Goal: Task Accomplishment & Management: Use online tool/utility

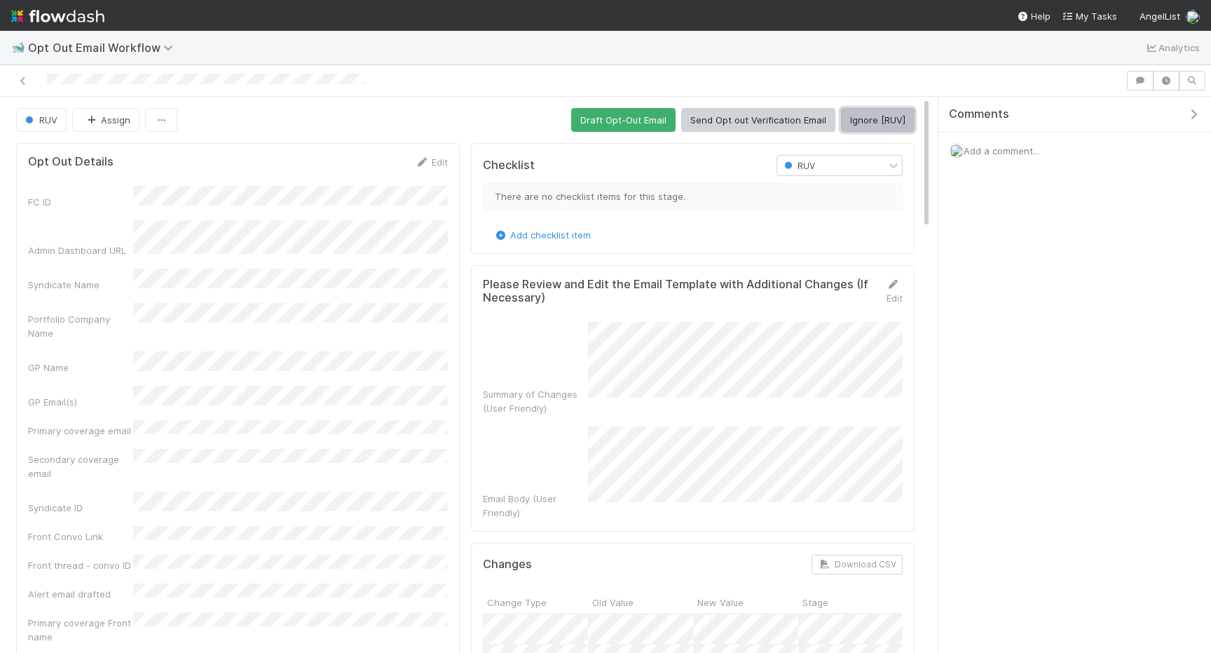
click at [892, 127] on button "Ignore [RUV]" at bounding box center [878, 120] width 74 height 24
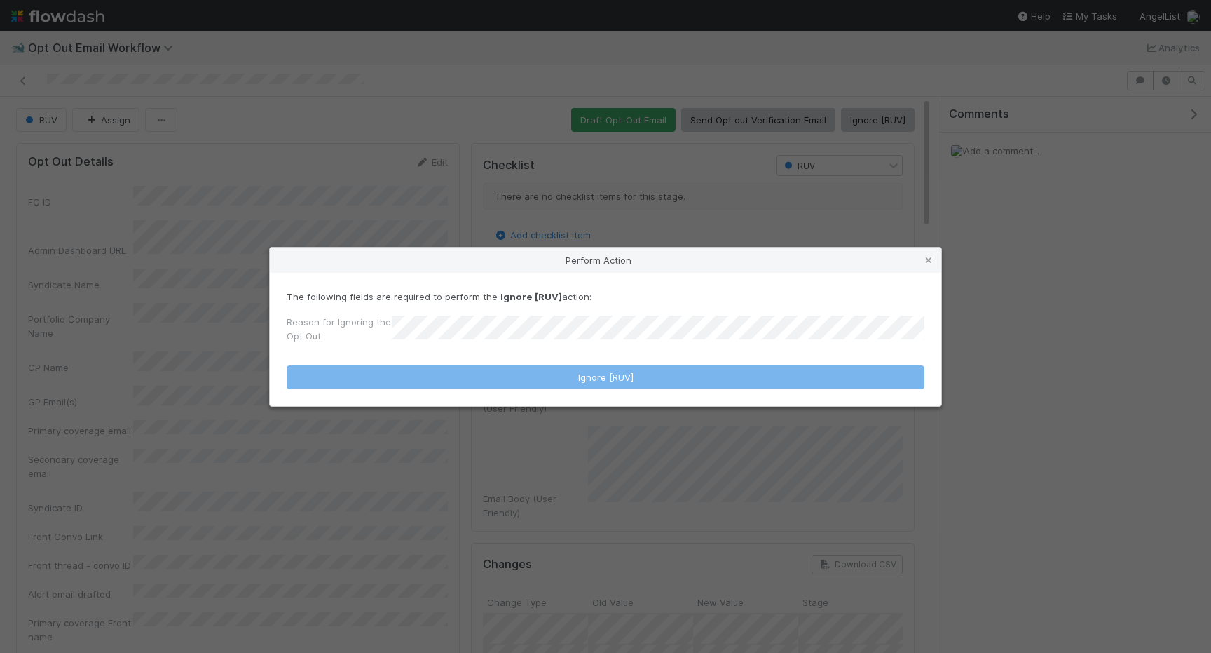
click at [703, 348] on form "The following fields are required to perform the Ignore [RUV] action: Reason fo…" at bounding box center [606, 339] width 638 height 100
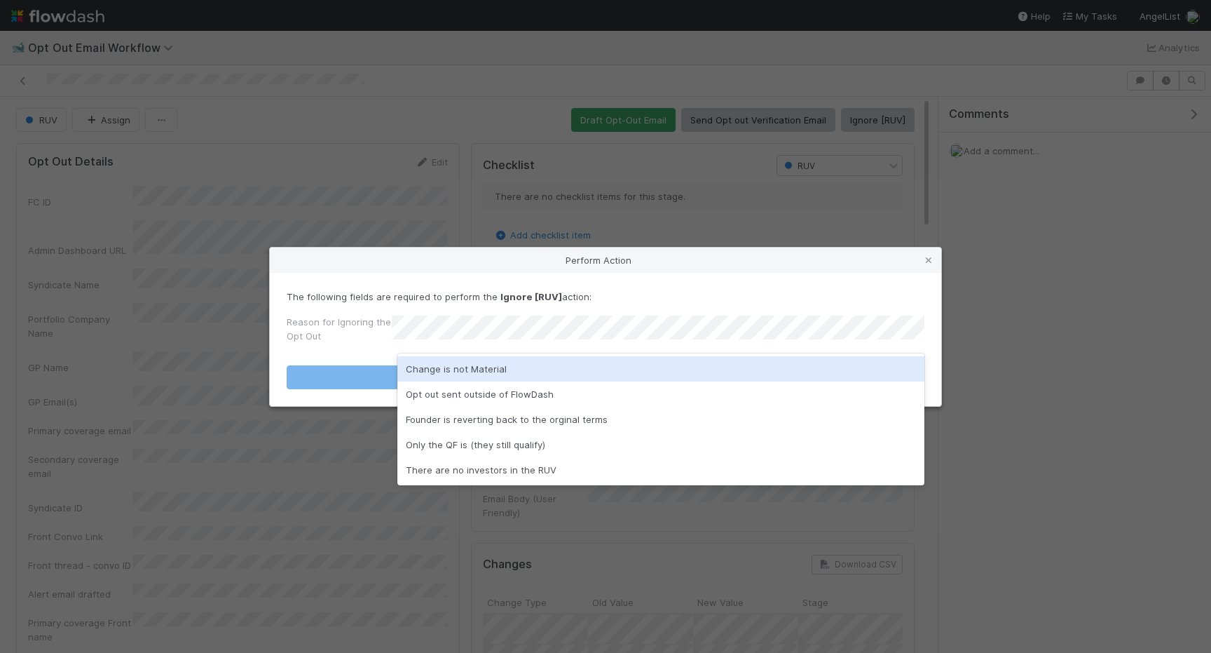
click at [696, 364] on div "Change is not Material" at bounding box center [660, 368] width 527 height 25
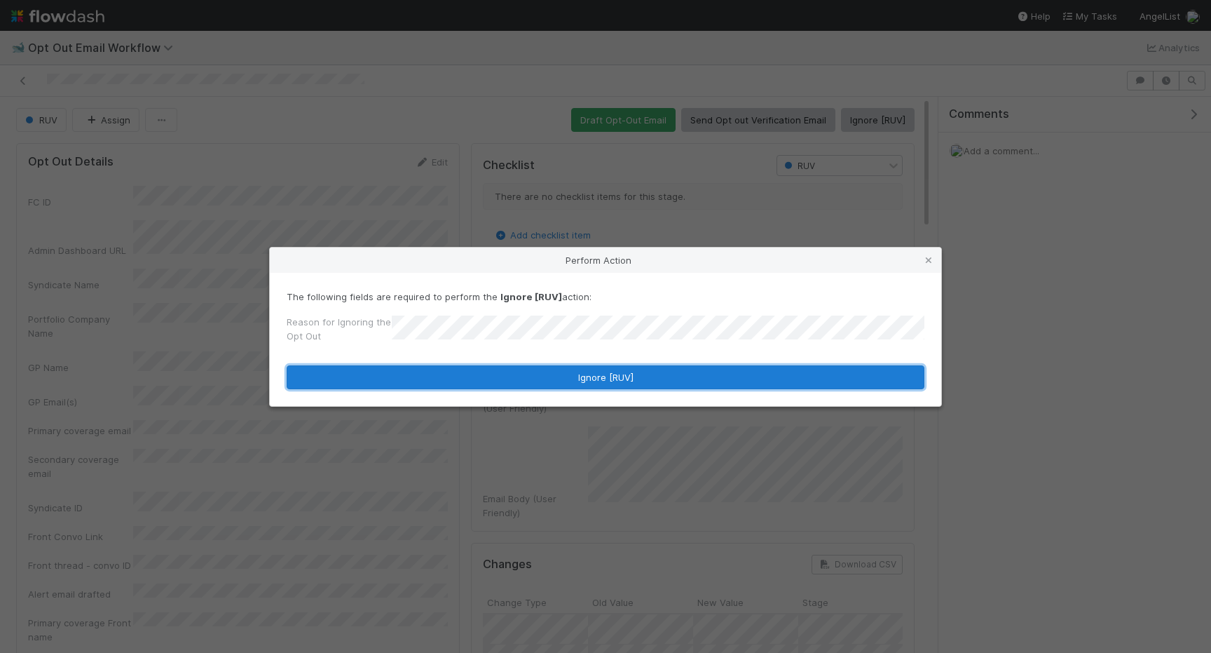
click at [696, 380] on button "Ignore [RUV]" at bounding box center [606, 377] width 638 height 24
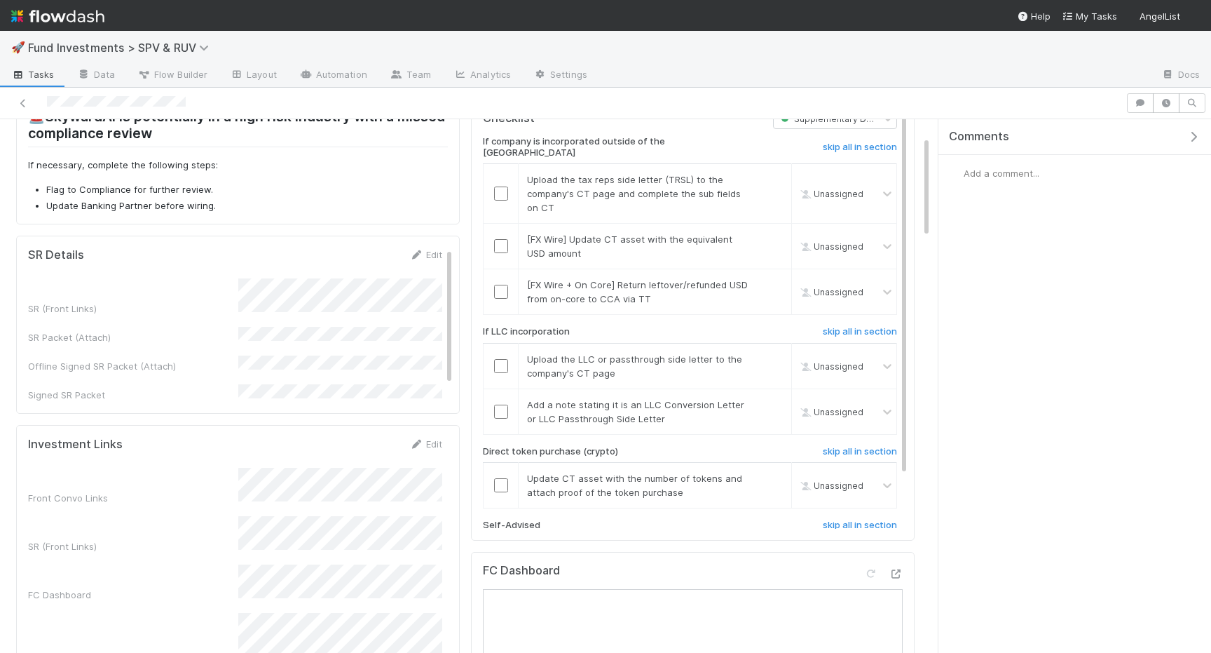
scroll to position [139, 0]
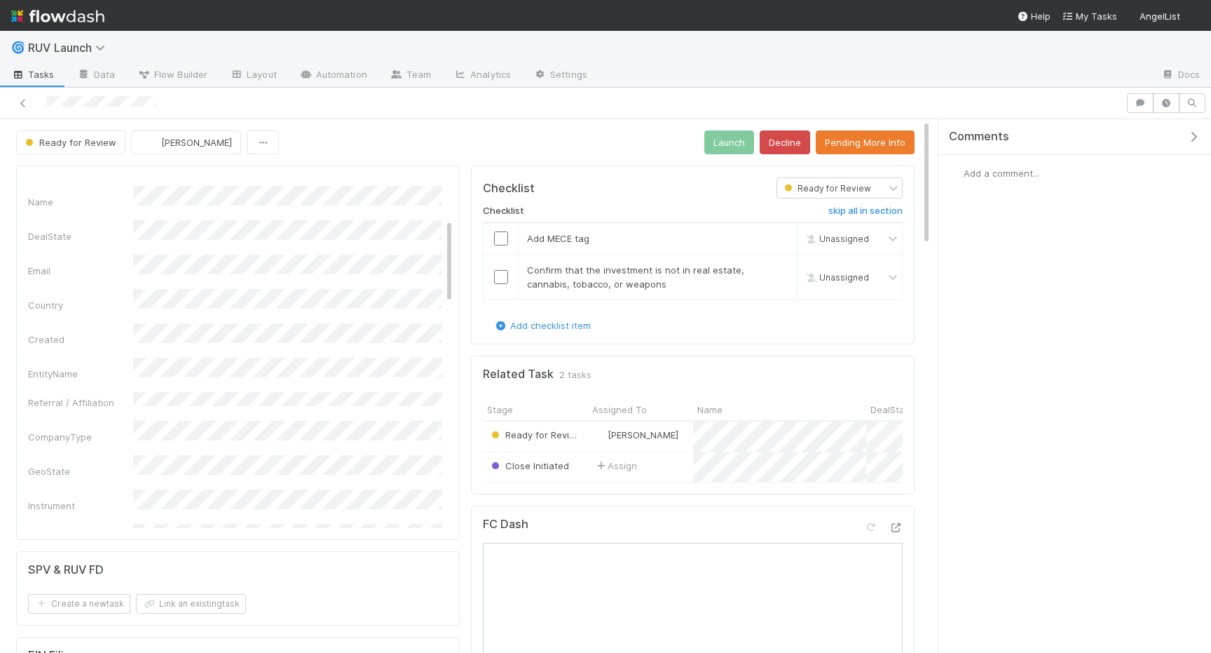
scroll to position [170, 0]
click at [502, 237] on input "checkbox" at bounding box center [501, 238] width 14 height 14
click at [501, 275] on input "checkbox" at bounding box center [501, 277] width 14 height 14
click at [737, 142] on button "Launch" at bounding box center [729, 142] width 50 height 24
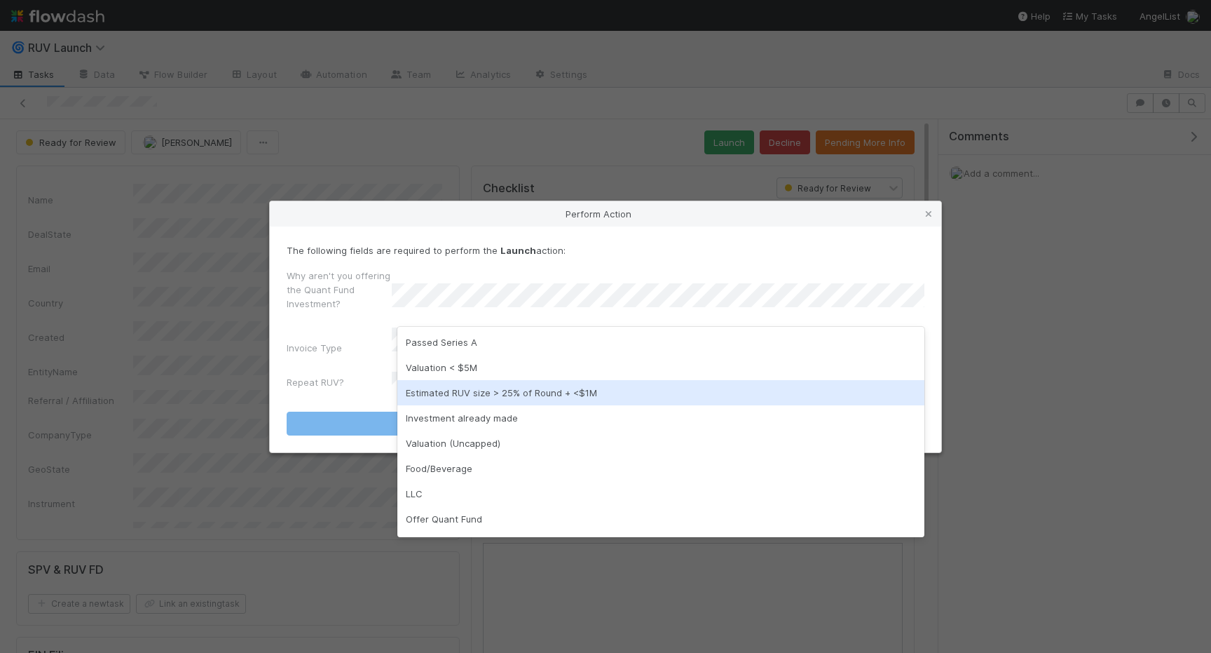
scroll to position [22, 0]
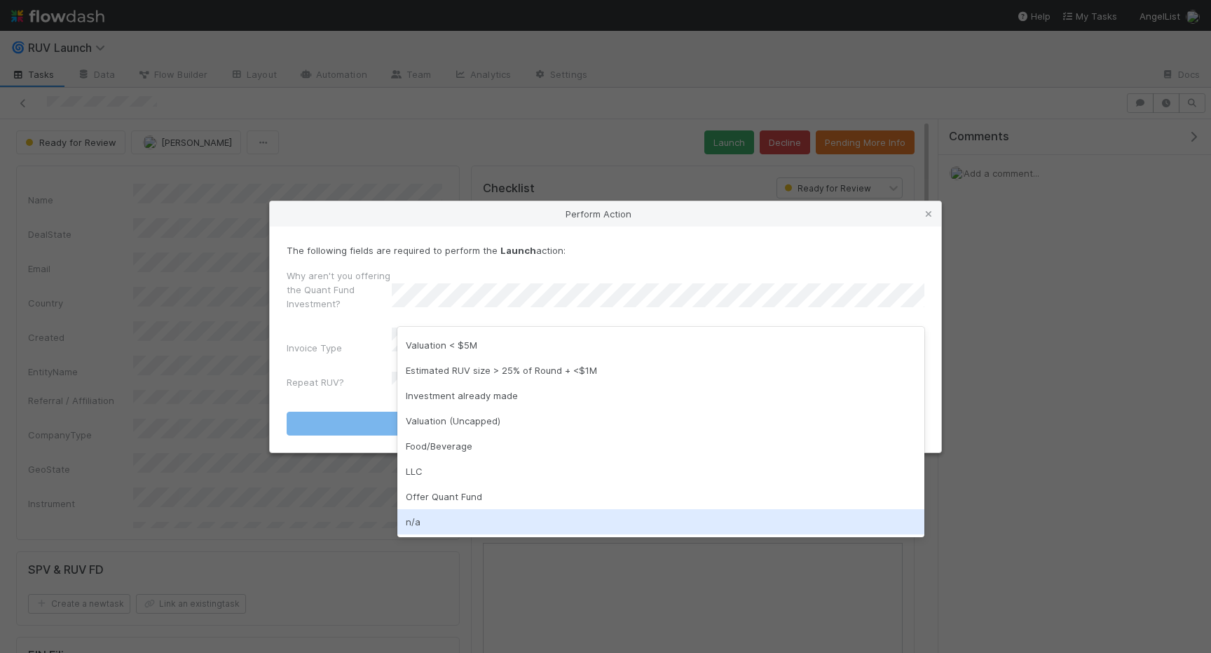
click at [460, 526] on div "n/a" at bounding box center [660, 521] width 527 height 25
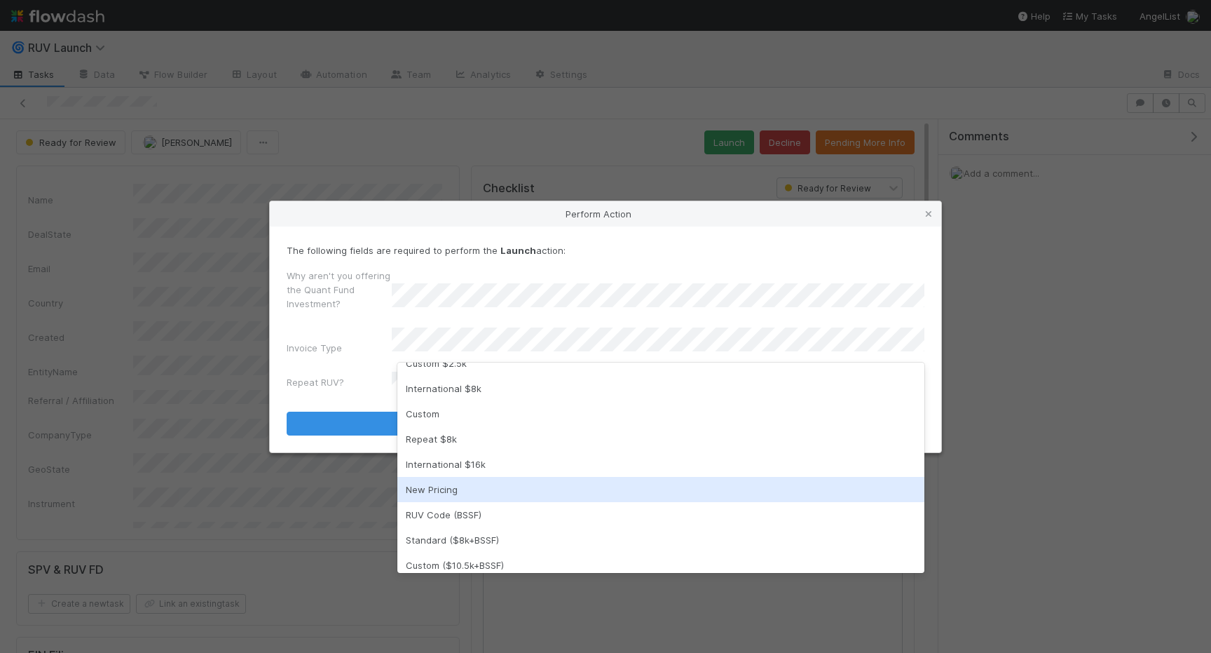
scroll to position [67, 0]
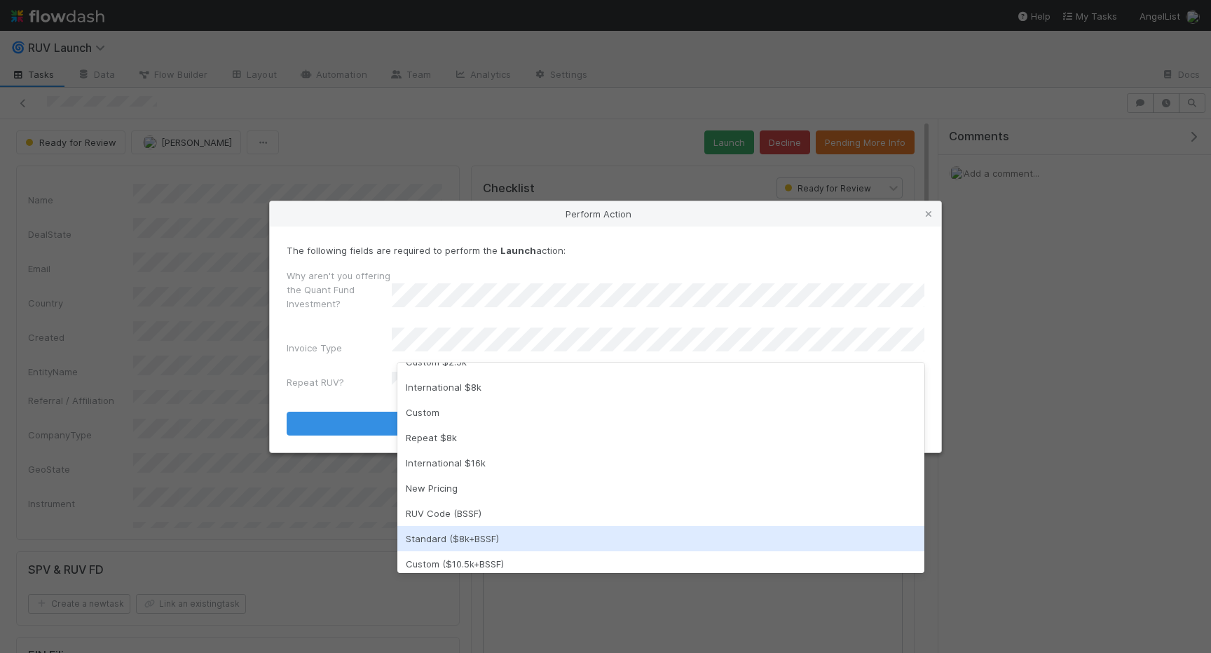
click at [478, 535] on div "Standard ($8k+BSSF)" at bounding box center [660, 538] width 527 height 25
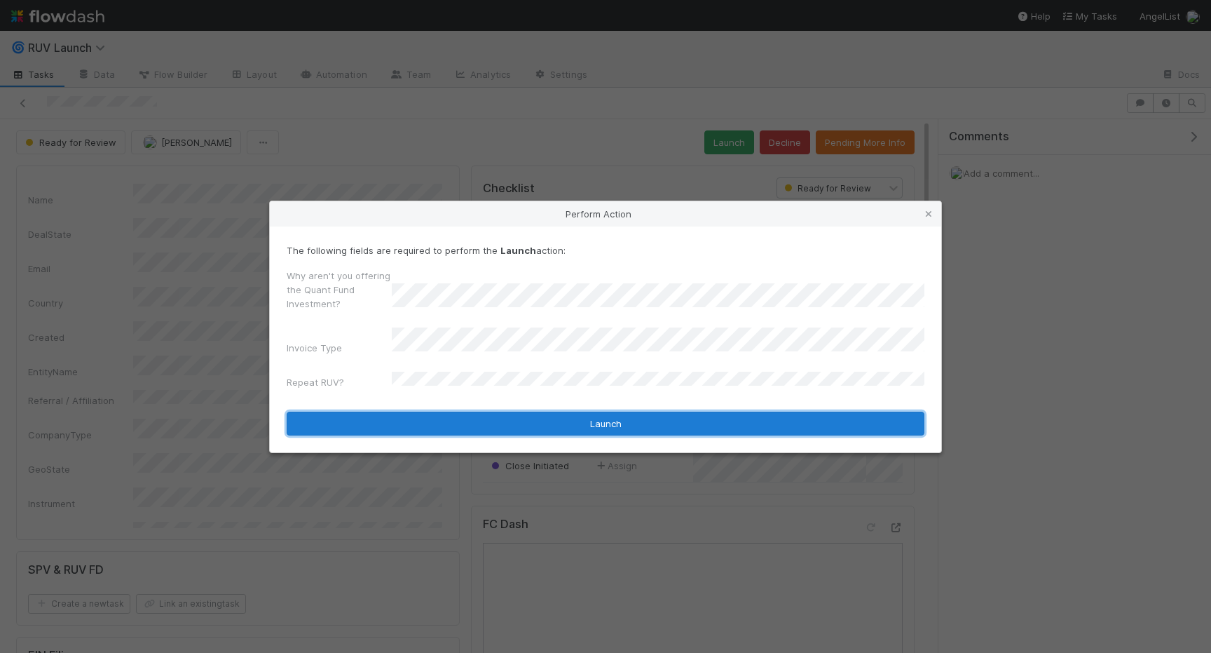
click at [544, 423] on button "Launch" at bounding box center [606, 423] width 638 height 24
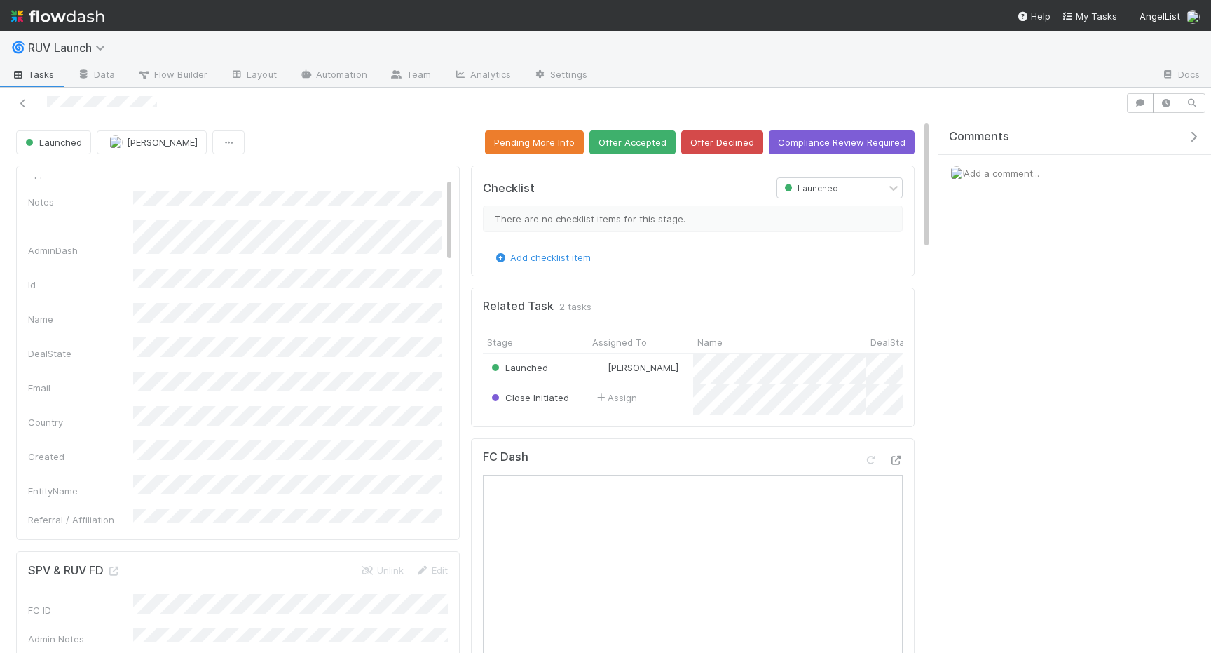
scroll to position [0, 0]
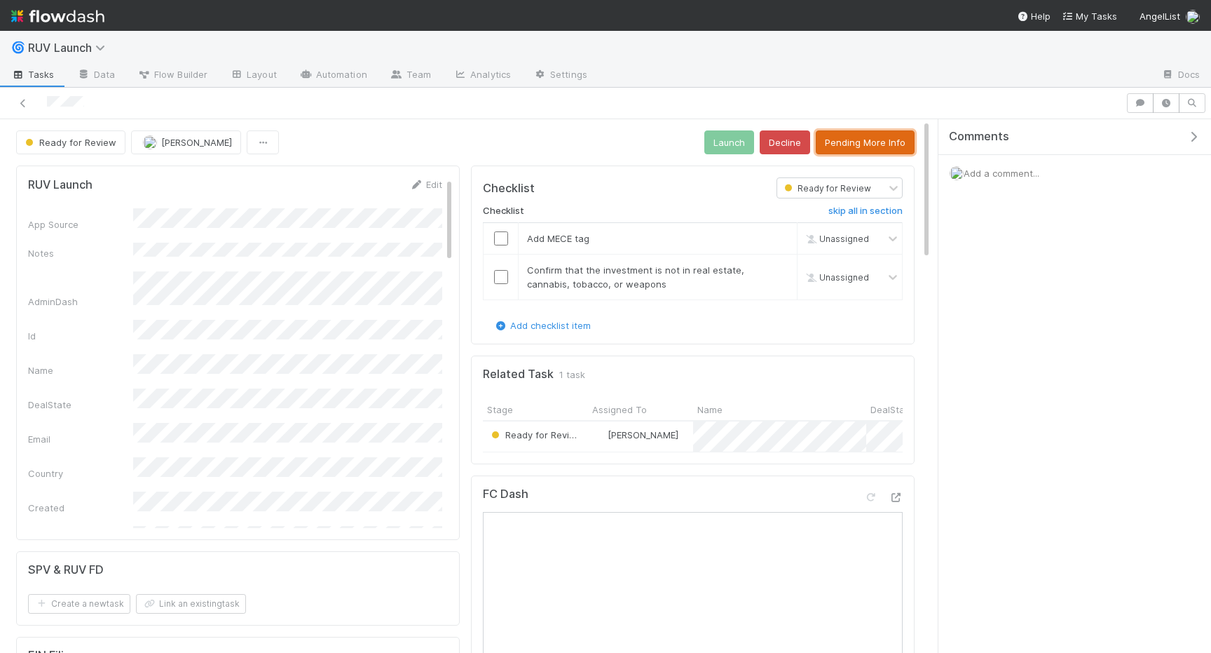
click at [866, 146] on button "Pending More Info" at bounding box center [865, 142] width 99 height 24
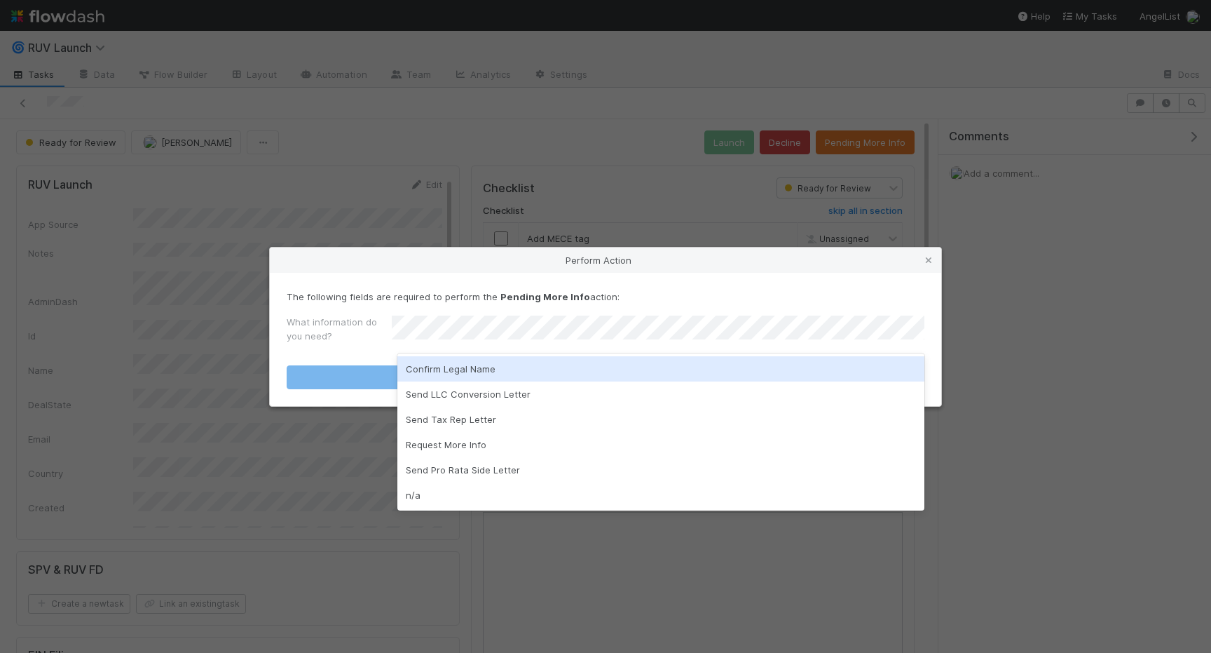
click at [468, 367] on div "Confirm Legal Name" at bounding box center [660, 368] width 527 height 25
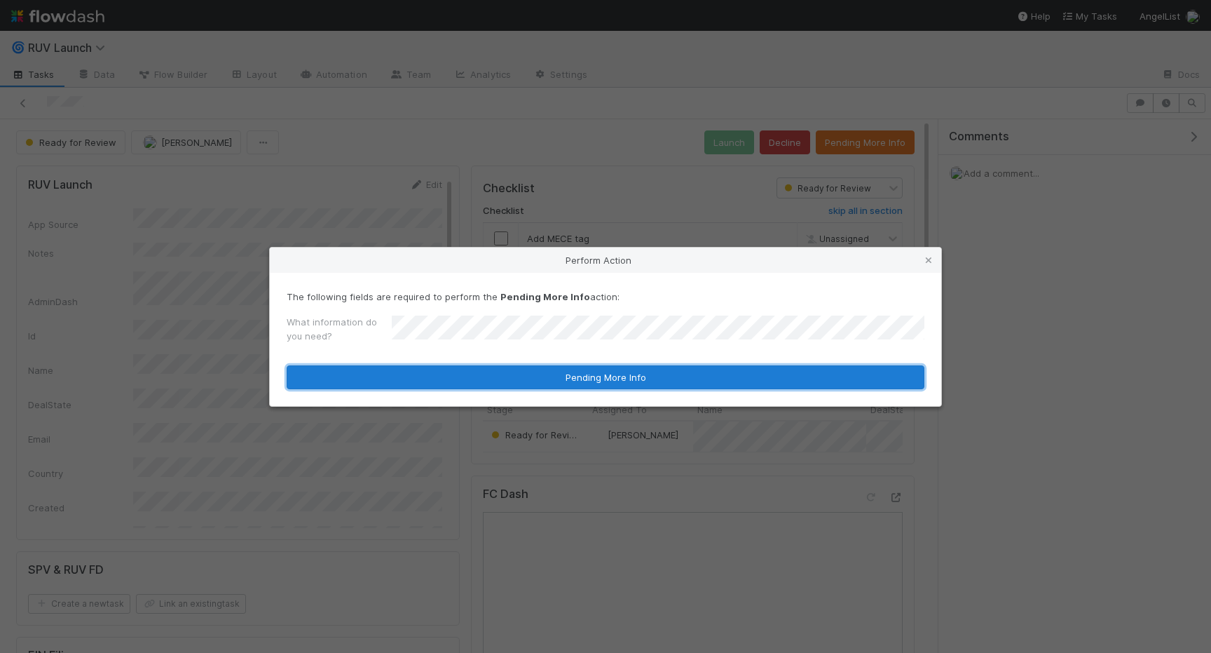
click at [468, 367] on button "Pending More Info" at bounding box center [606, 377] width 638 height 24
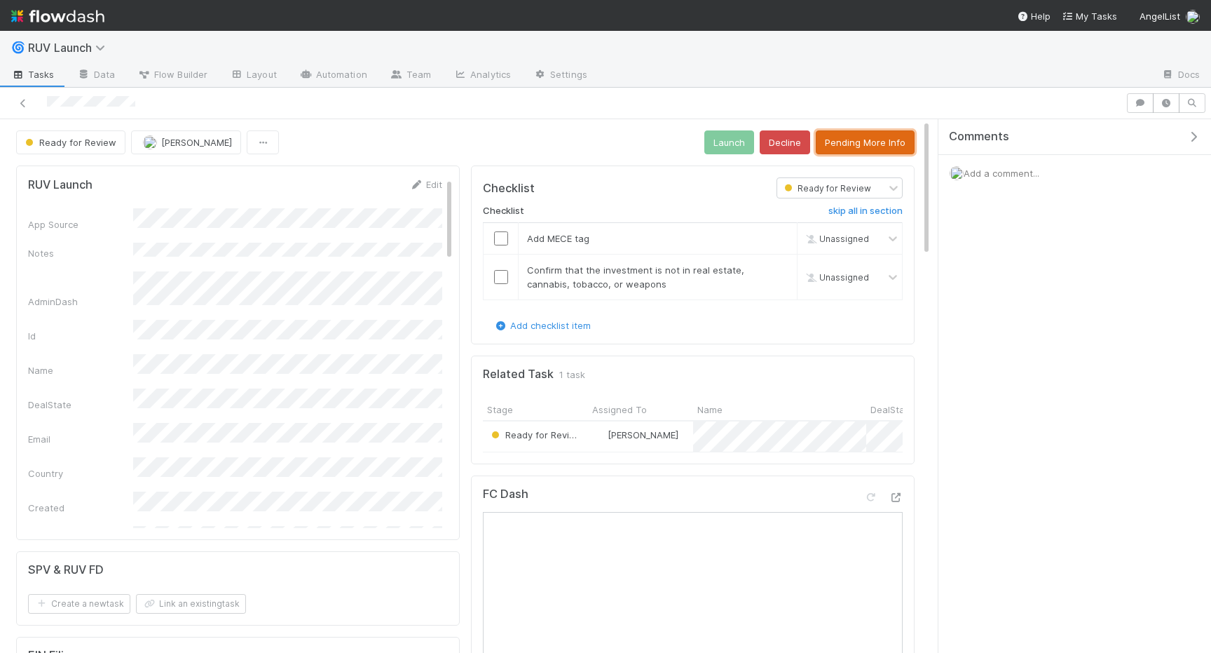
click at [869, 149] on button "Pending More Info" at bounding box center [865, 142] width 99 height 24
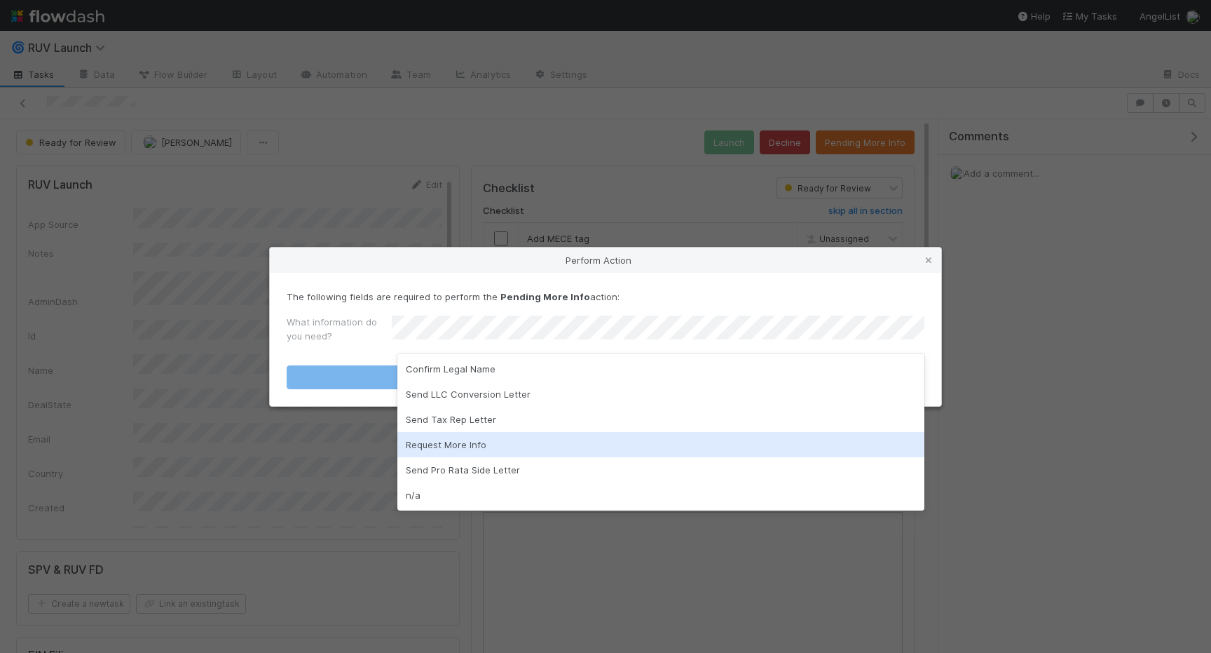
click at [463, 443] on div "Request More Info" at bounding box center [660, 444] width 527 height 25
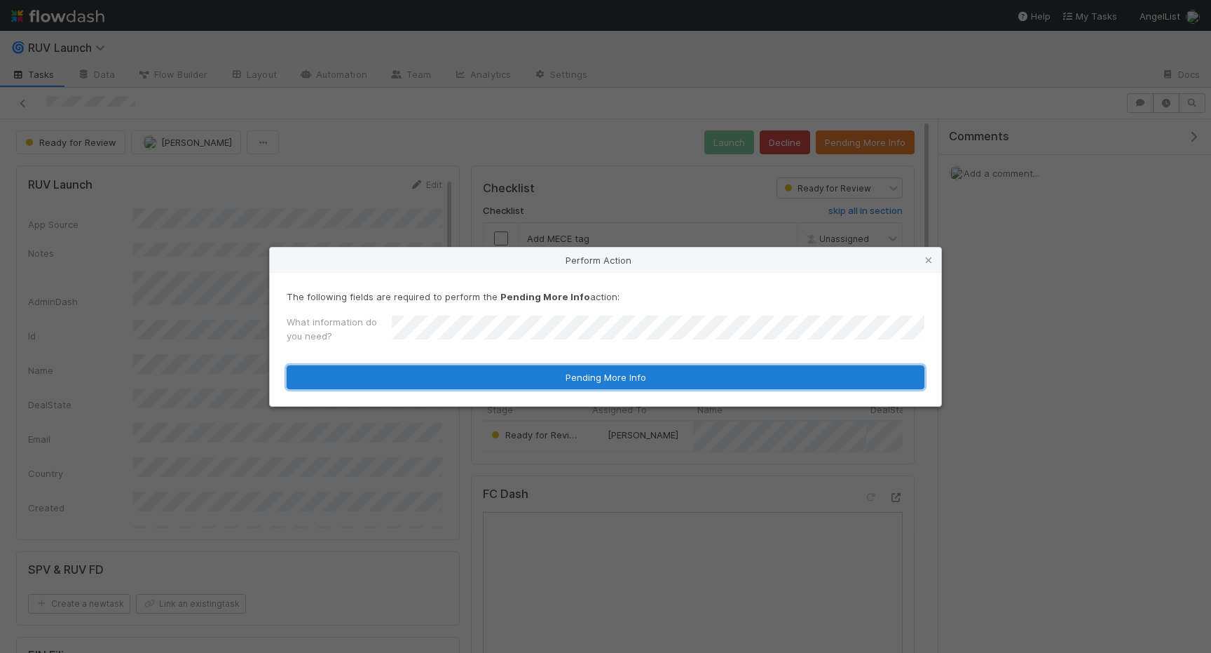
click at [457, 374] on button "Pending More Info" at bounding box center [606, 377] width 638 height 24
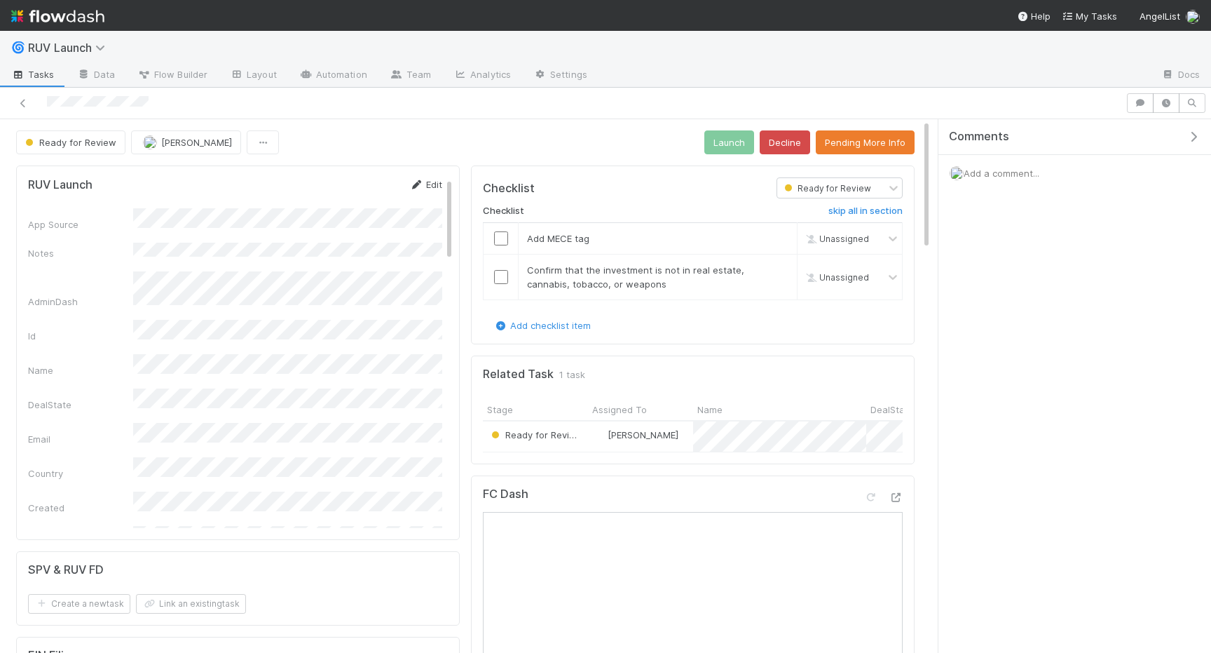
click at [427, 185] on link "Edit" at bounding box center [425, 184] width 33 height 11
click at [367, 196] on button "Save" at bounding box center [368, 189] width 40 height 24
click at [893, 142] on button "Pending More Info" at bounding box center [865, 142] width 99 height 24
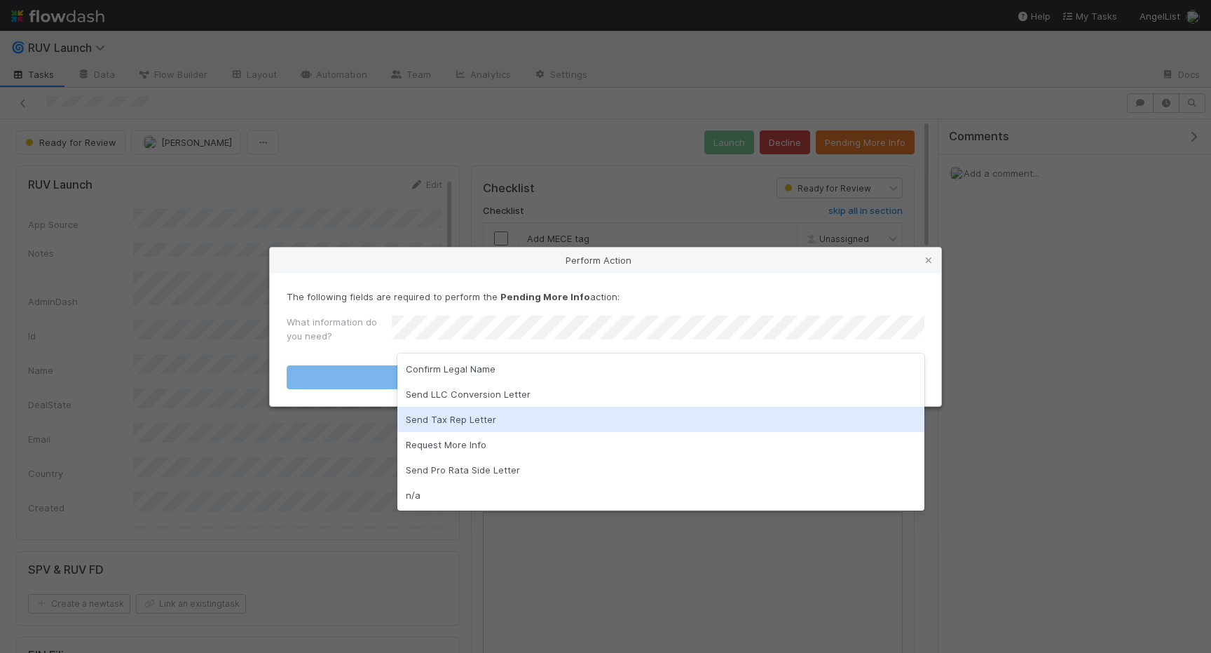
click at [552, 428] on div "Send Tax Rep Letter" at bounding box center [660, 419] width 527 height 25
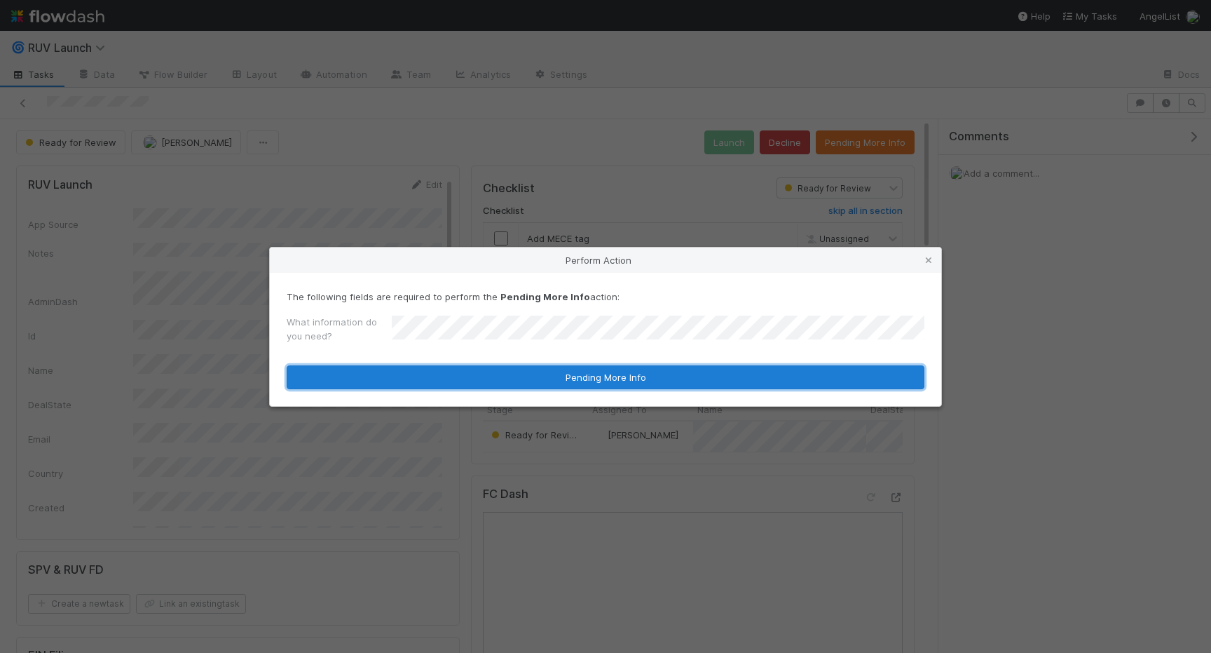
click at [510, 372] on button "Pending More Info" at bounding box center [606, 377] width 638 height 24
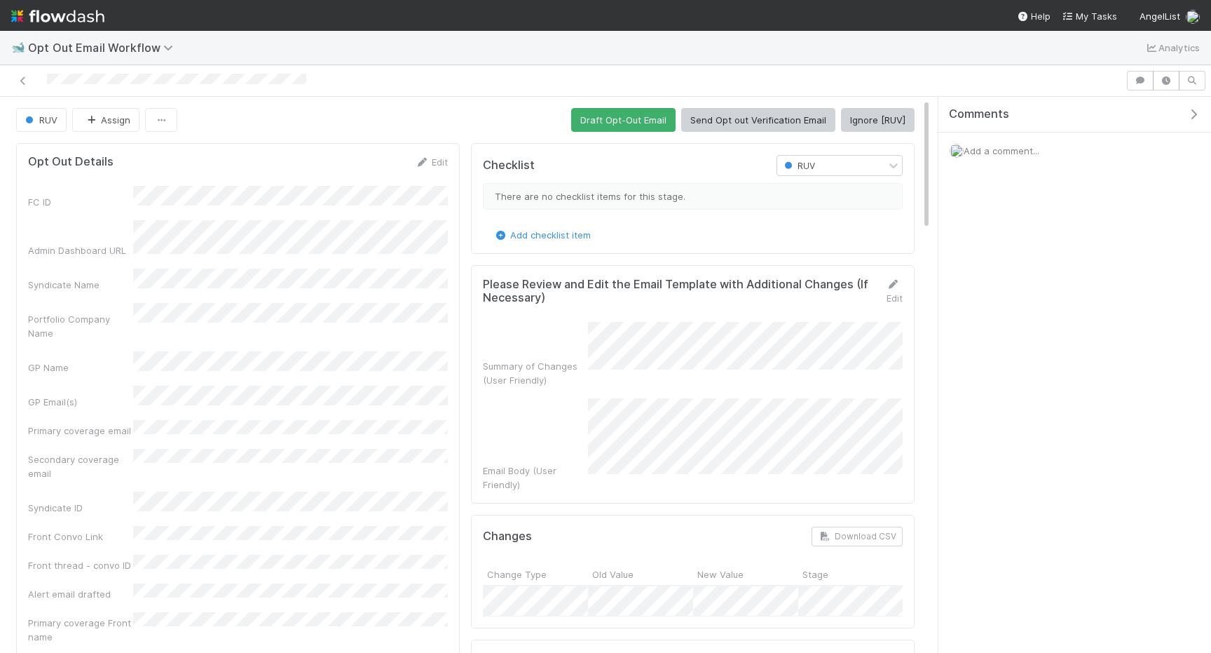
scroll to position [30, 0]
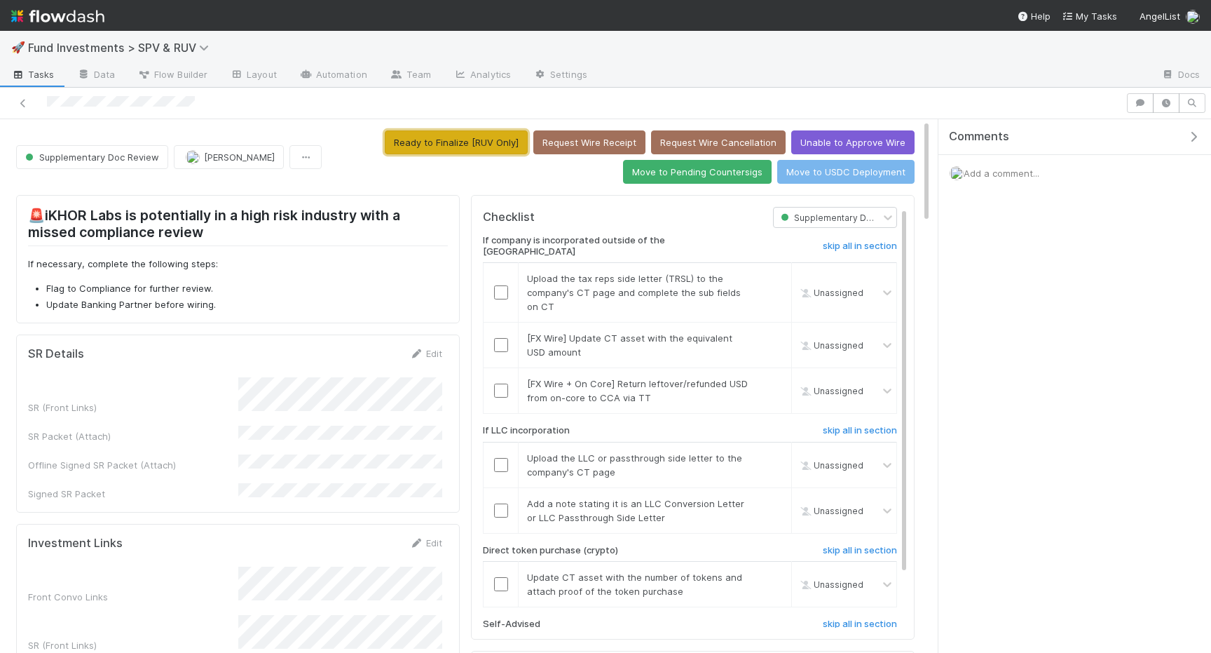
click at [486, 144] on button "Ready to Finalize [RUV Only]" at bounding box center [456, 142] width 143 height 24
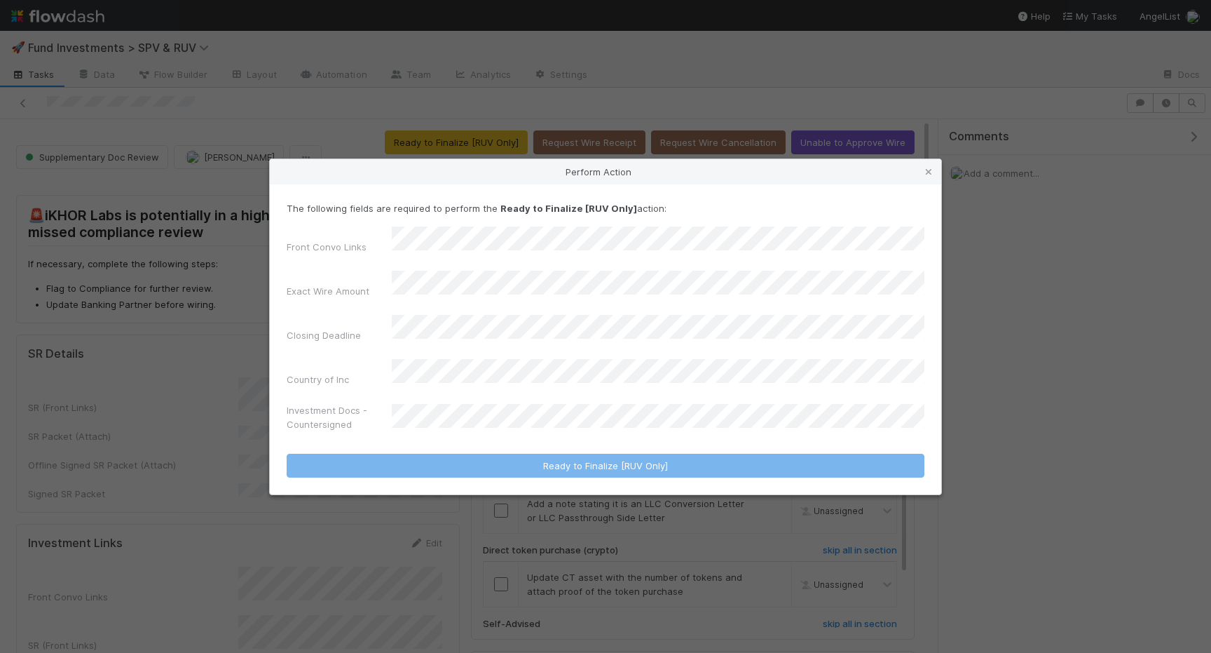
click at [479, 403] on div "Investment Docs - Countersigned" at bounding box center [606, 420] width 638 height 34
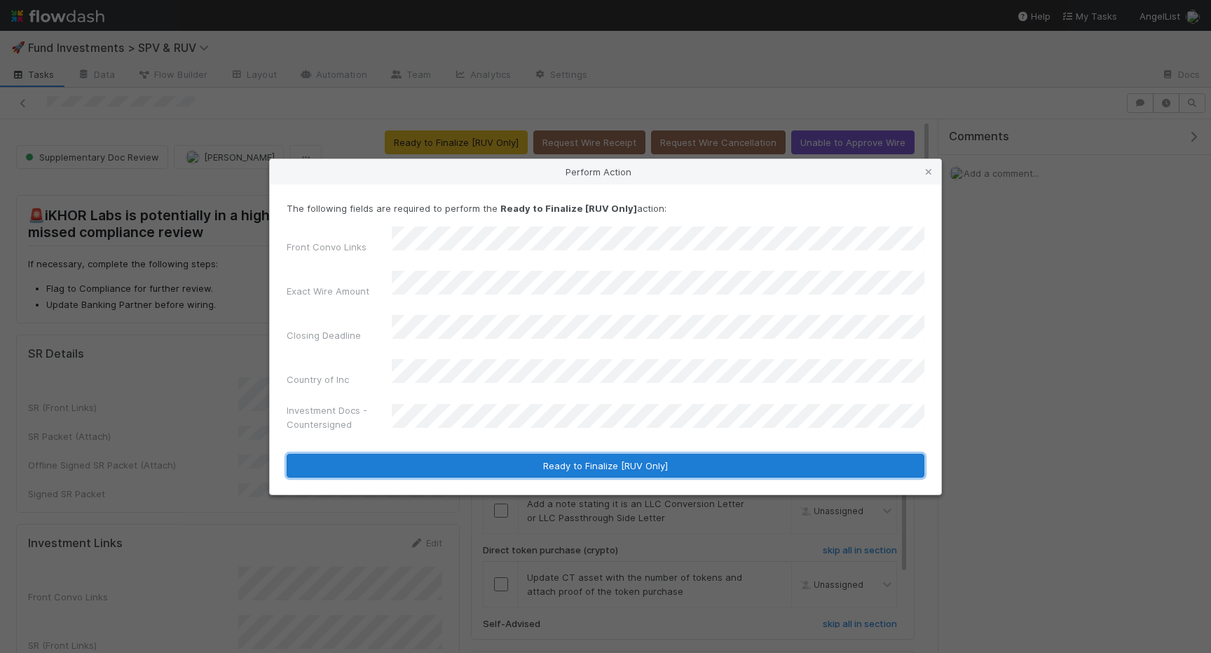
click at [475, 458] on button "Ready to Finalize [RUV Only]" at bounding box center [606, 465] width 638 height 24
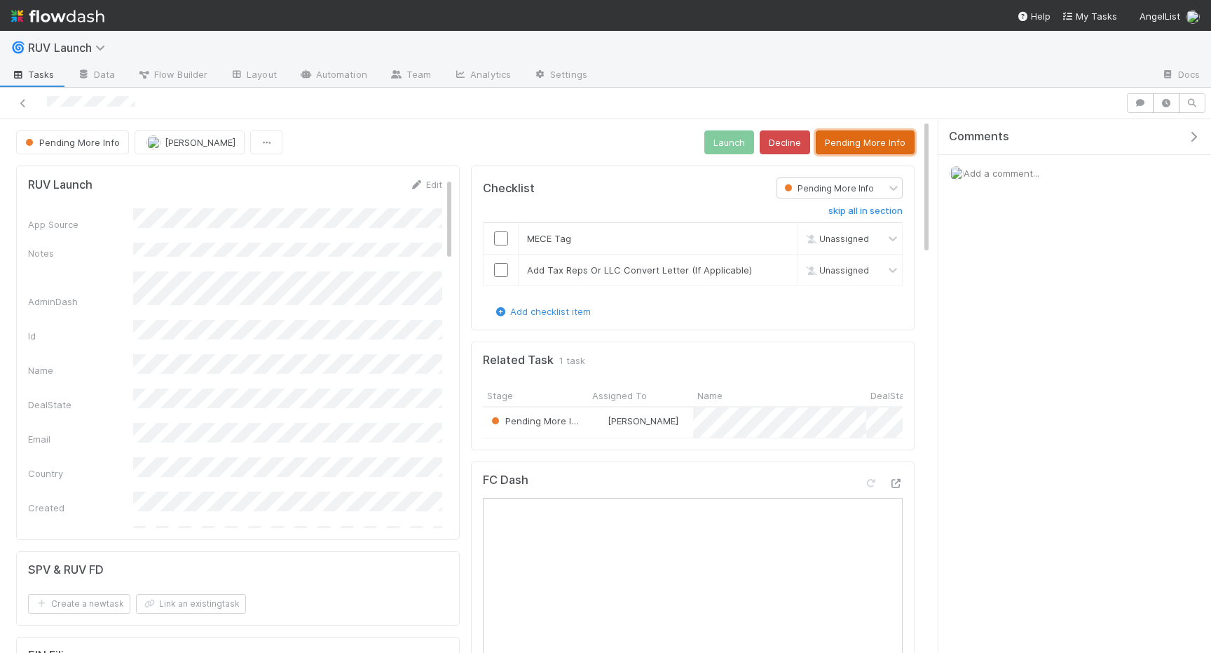
click at [820, 142] on button "Pending More Info" at bounding box center [865, 142] width 99 height 24
click at [791, 140] on button "Decline" at bounding box center [785, 142] width 50 height 24
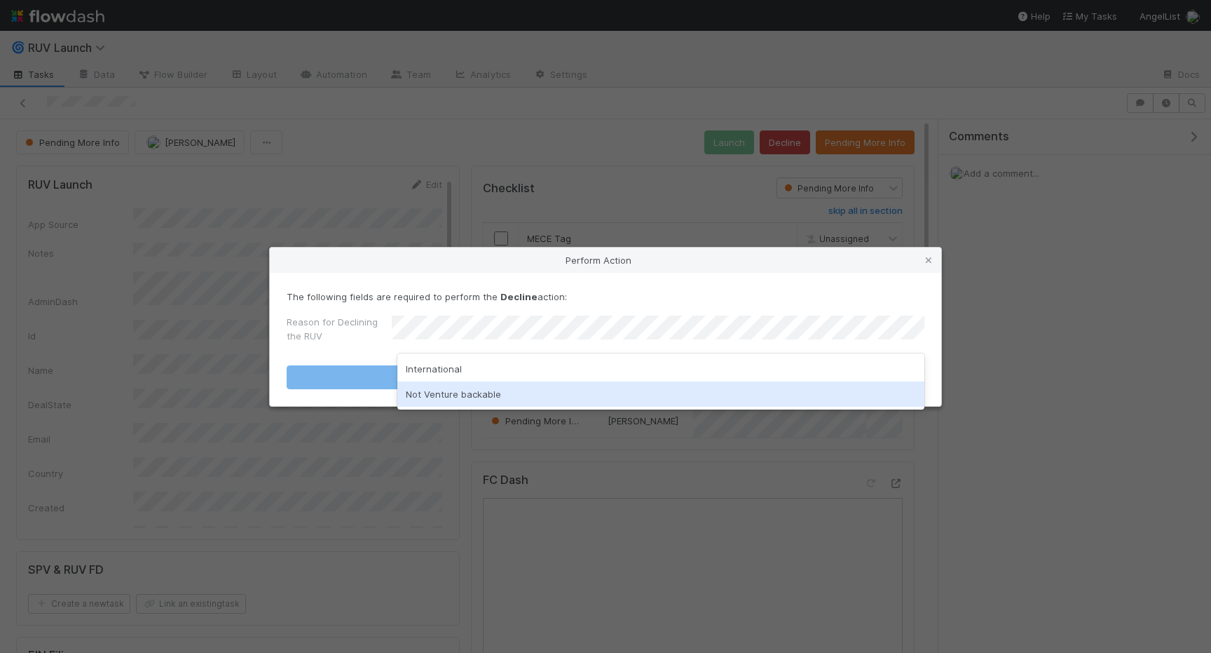
click at [523, 388] on div "Not Venture backable" at bounding box center [660, 393] width 527 height 25
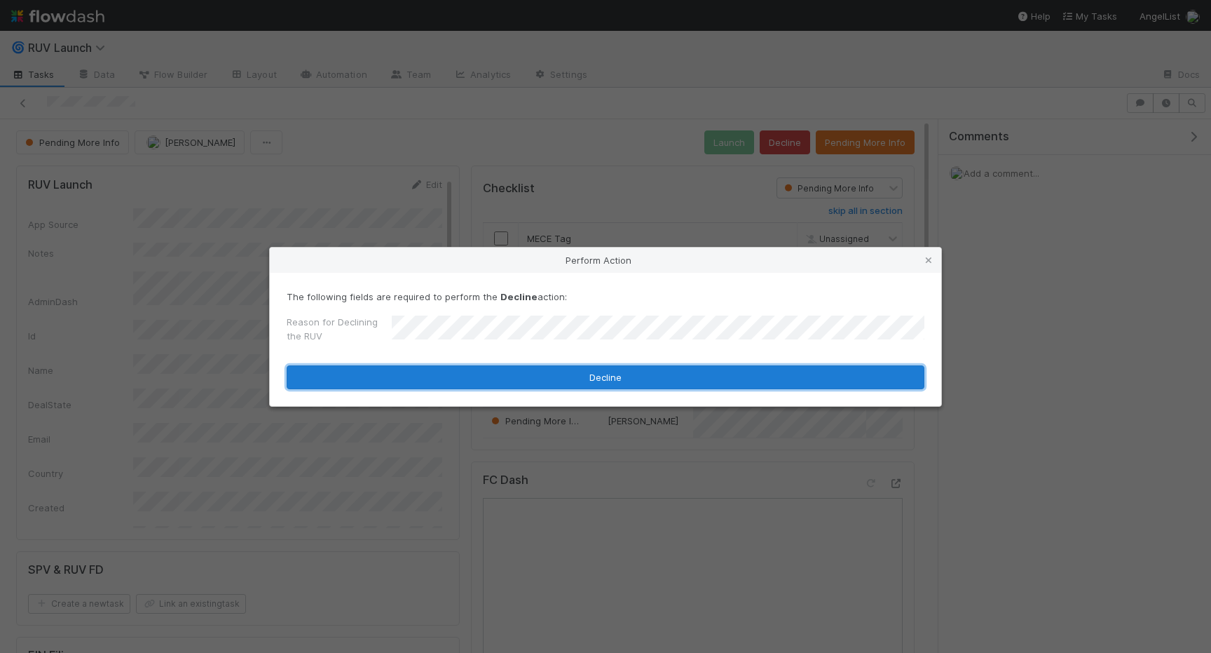
click at [496, 385] on button "Decline" at bounding box center [606, 377] width 638 height 24
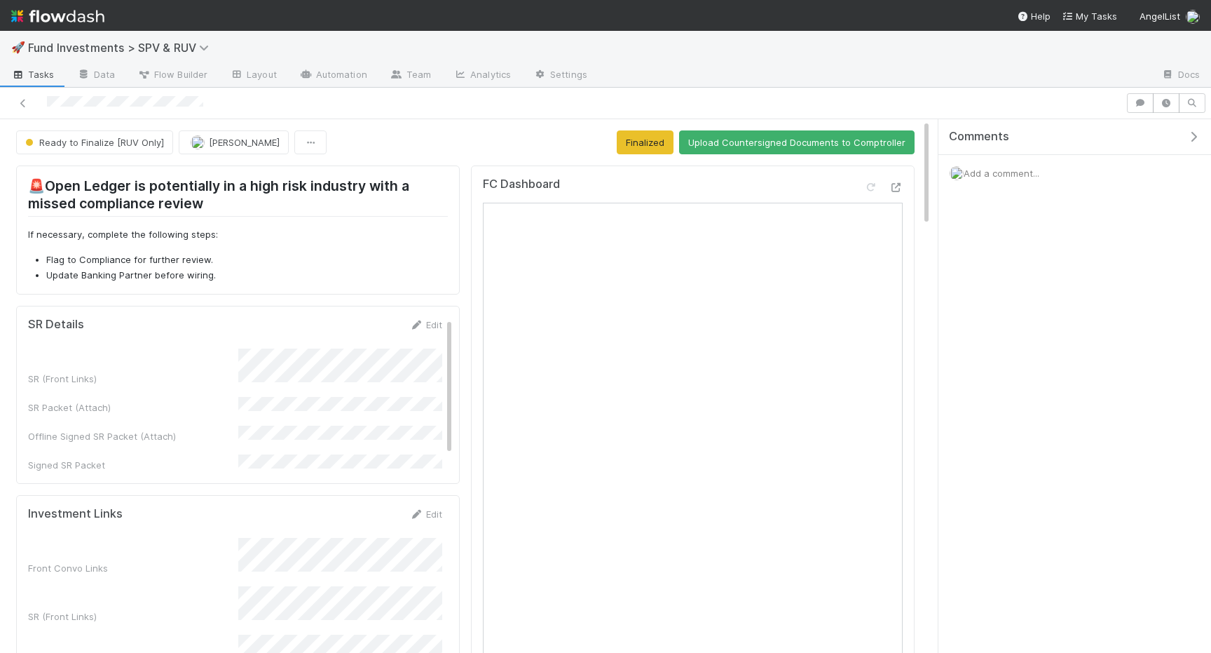
scroll to position [2, 0]
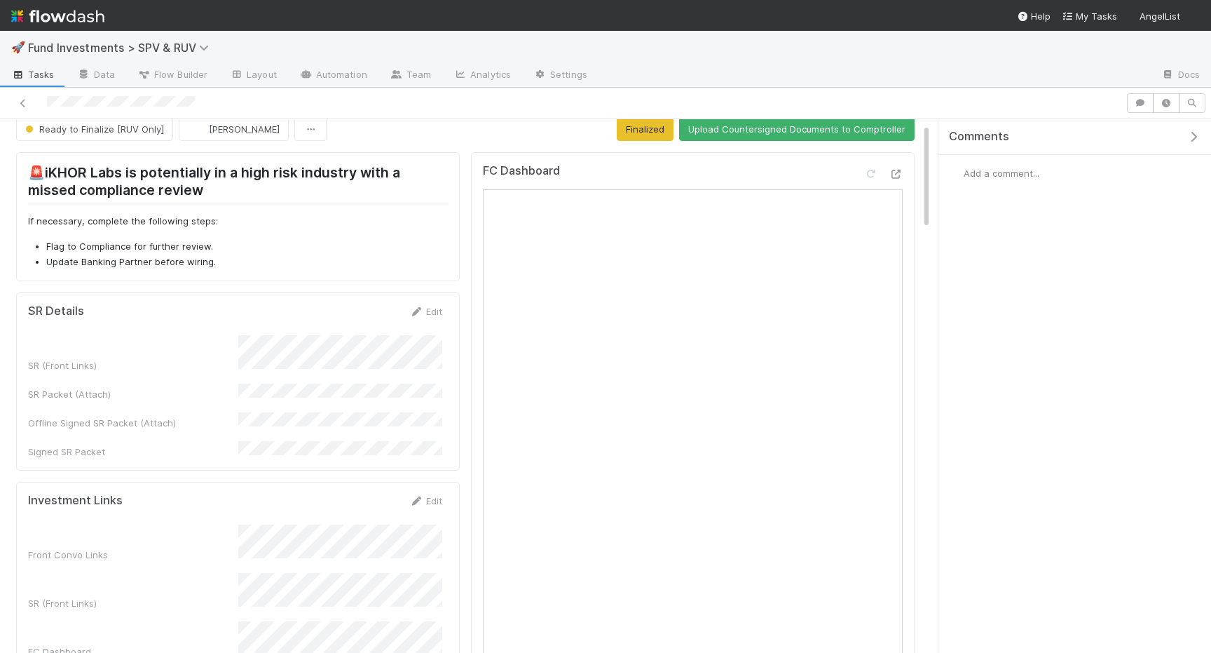
scroll to position [20, 0]
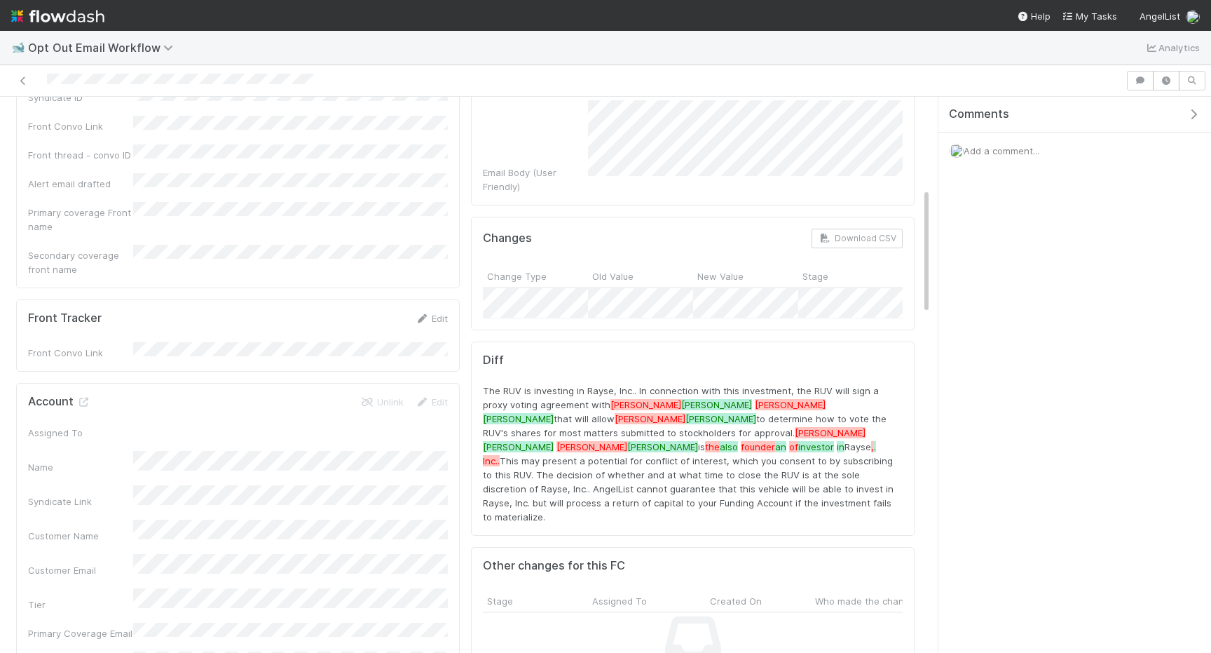
scroll to position [402, 0]
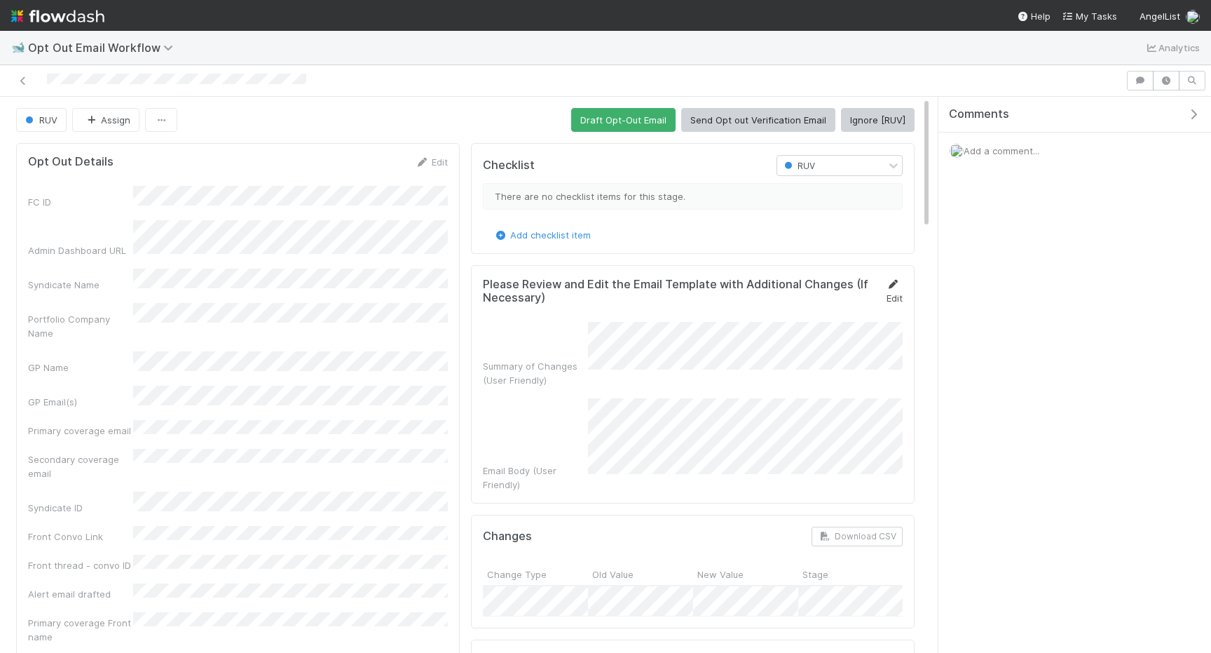
click at [892, 287] on icon at bounding box center [893, 284] width 14 height 9
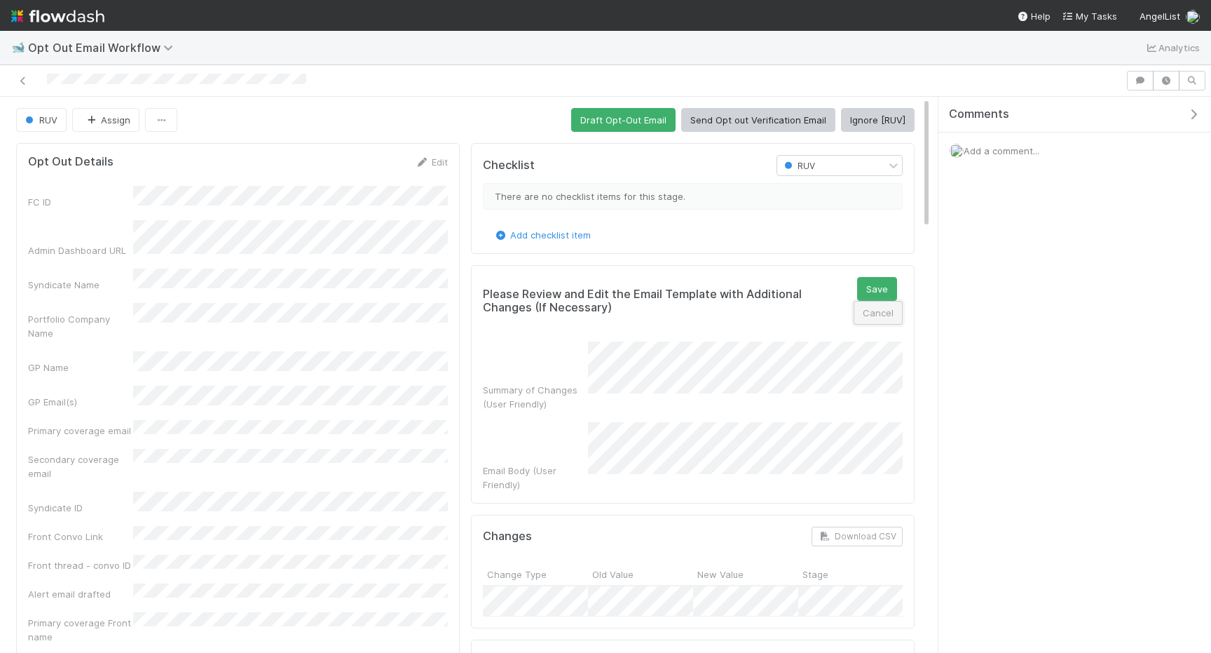
click at [885, 313] on button "Cancel" at bounding box center [878, 313] width 49 height 24
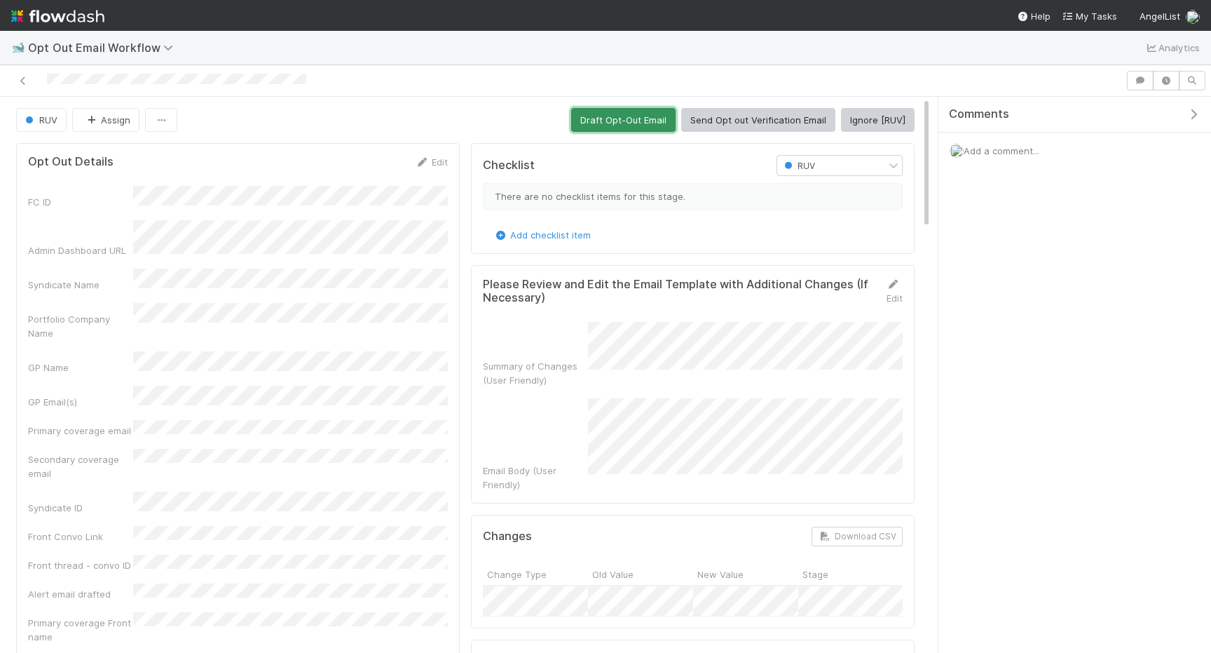
click at [639, 130] on button "Draft Opt-Out Email" at bounding box center [623, 120] width 104 height 24
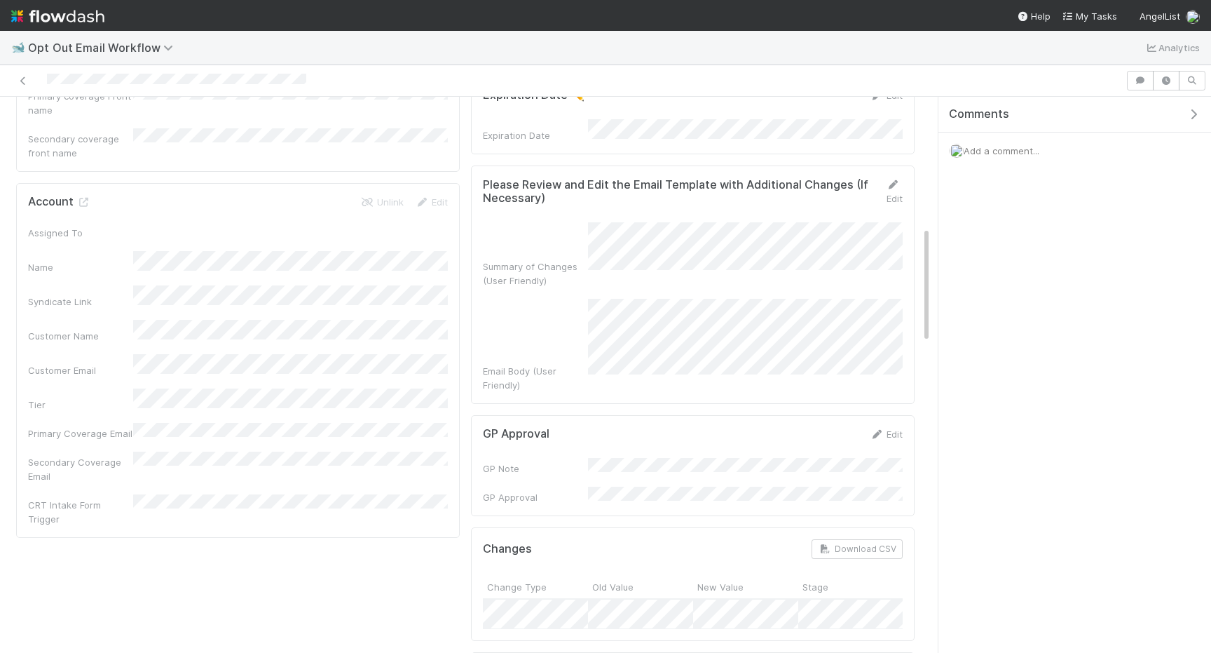
scroll to position [457, 0]
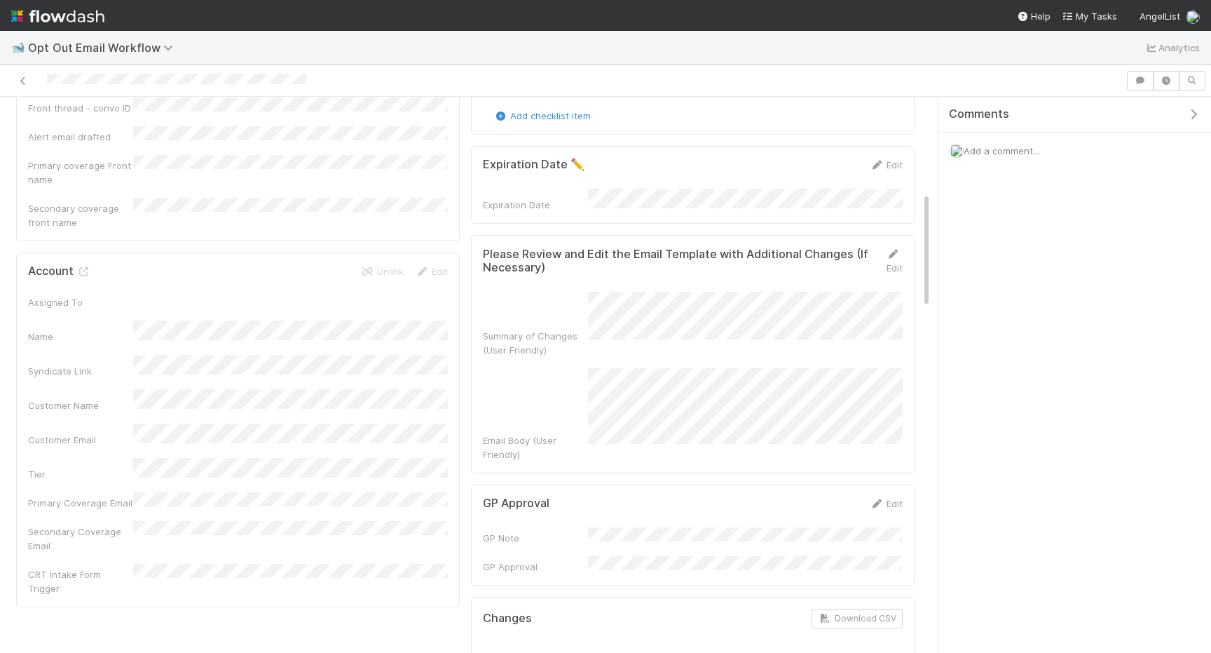
click at [899, 257] on div "Edit" at bounding box center [888, 261] width 29 height 28
click at [896, 257] on div "Edit" at bounding box center [888, 261] width 29 height 28
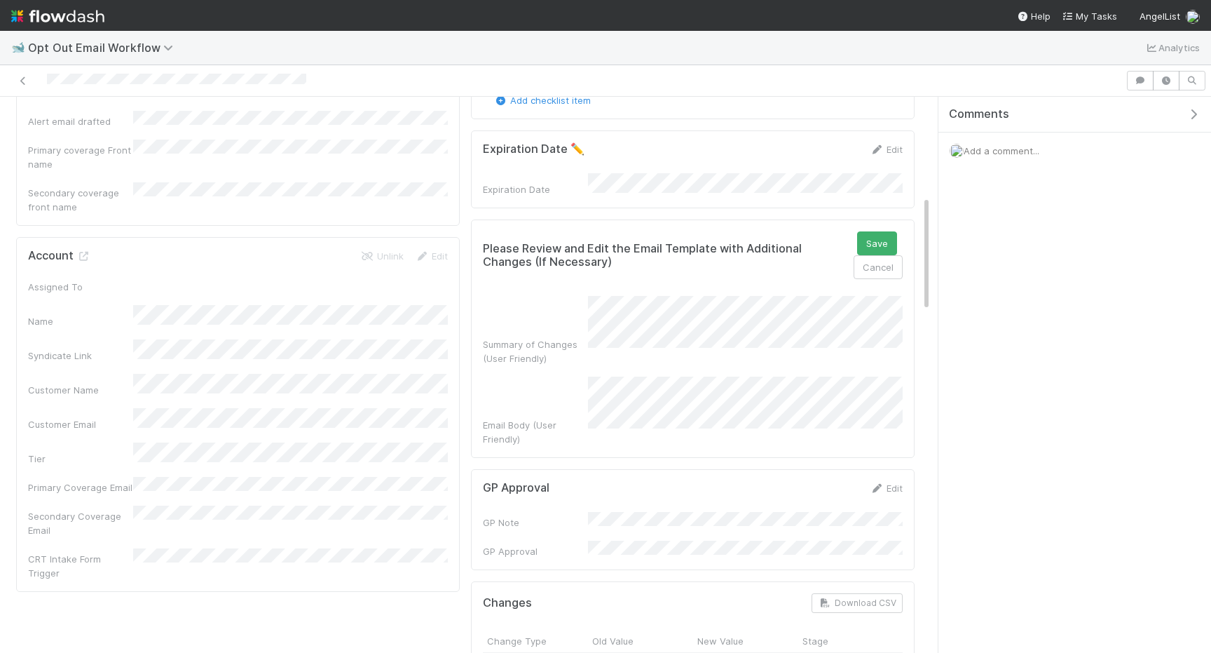
scroll to position [475, 0]
click at [883, 235] on button "Save" at bounding box center [877, 241] width 40 height 24
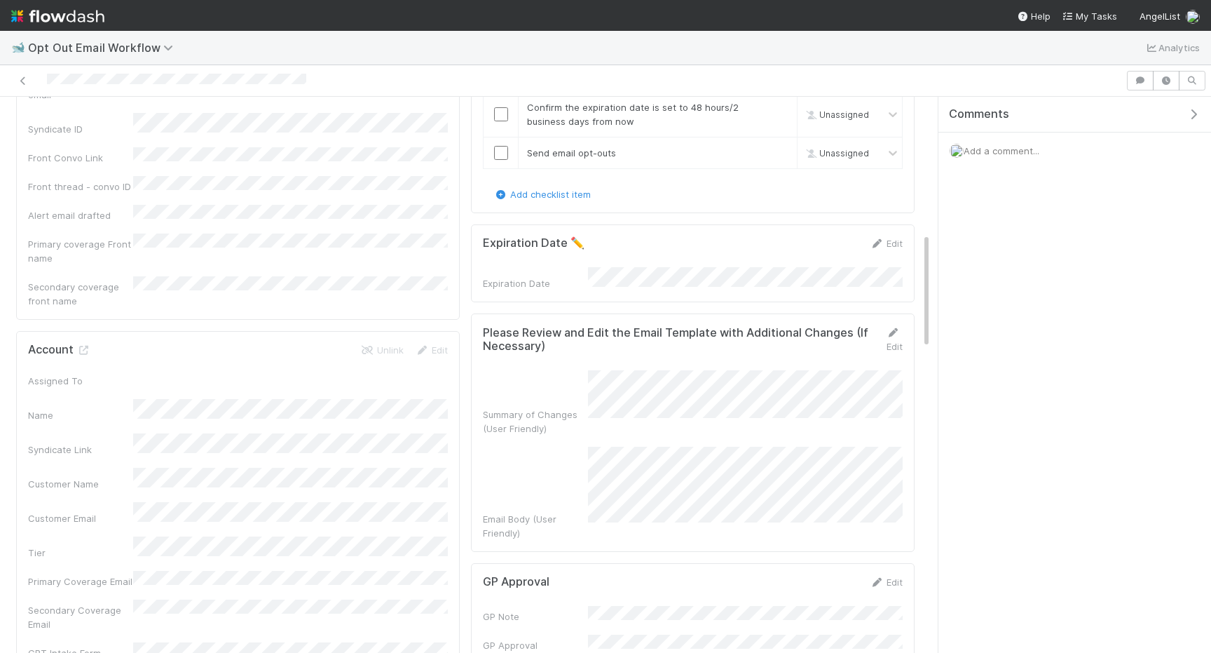
scroll to position [339, 0]
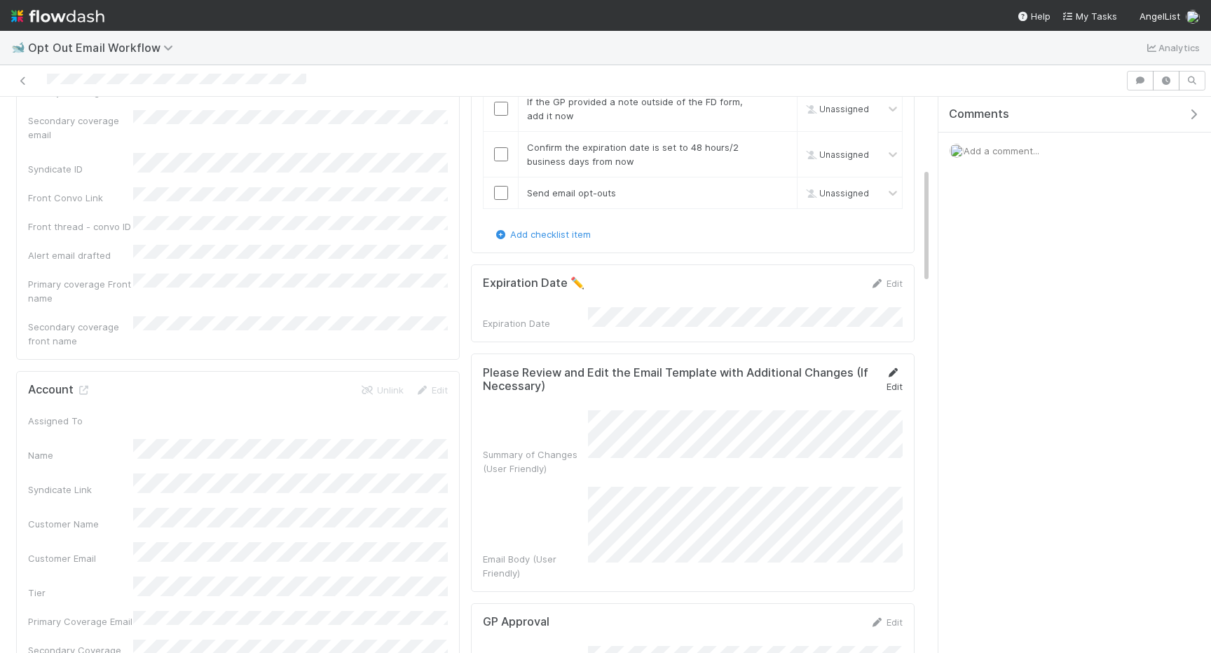
click at [890, 373] on link "Edit" at bounding box center [894, 379] width 17 height 25
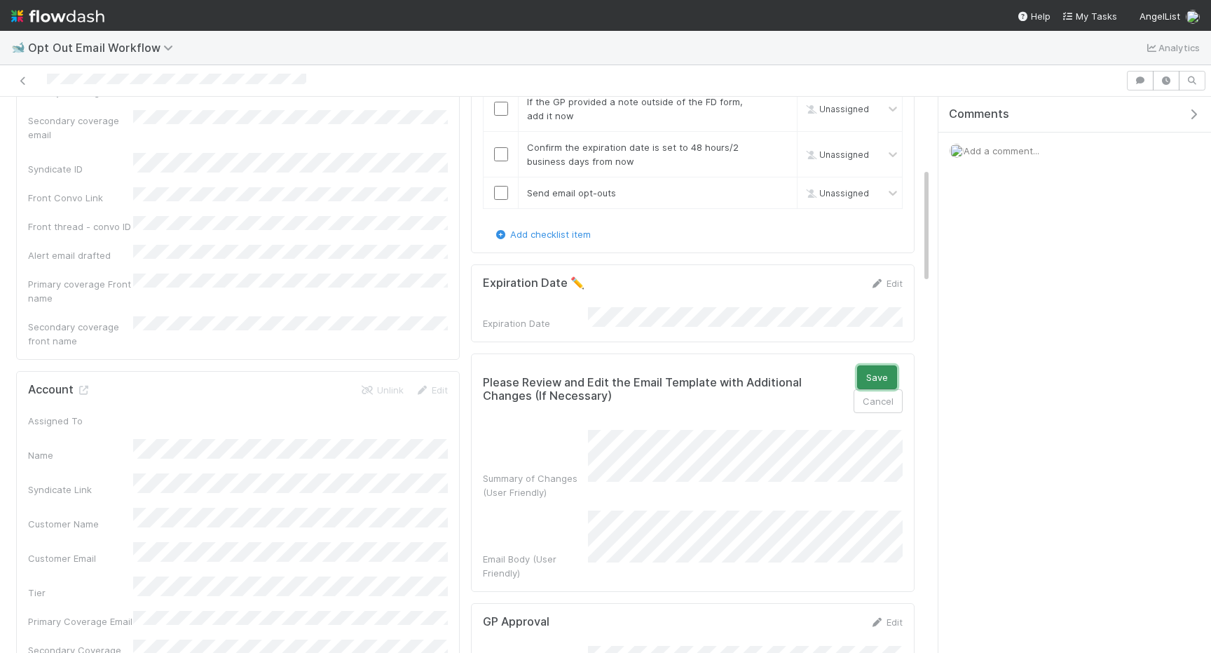
click at [870, 365] on button "Save" at bounding box center [877, 377] width 40 height 24
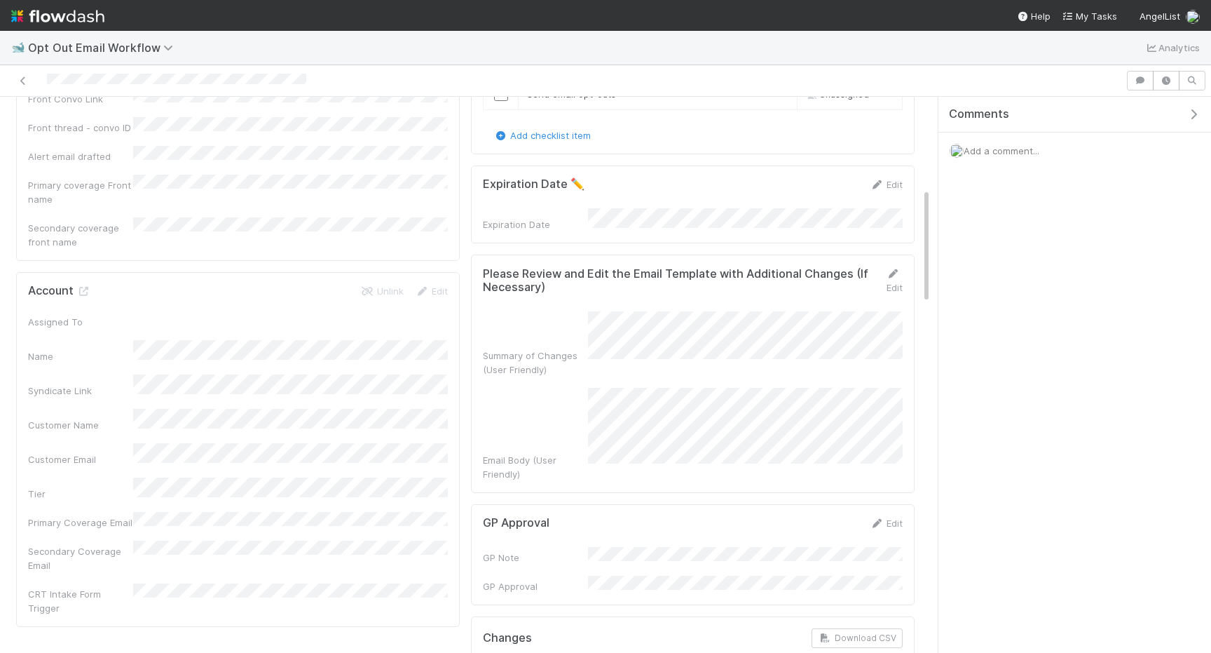
scroll to position [440, 0]
click at [891, 184] on link "Edit" at bounding box center [886, 181] width 33 height 11
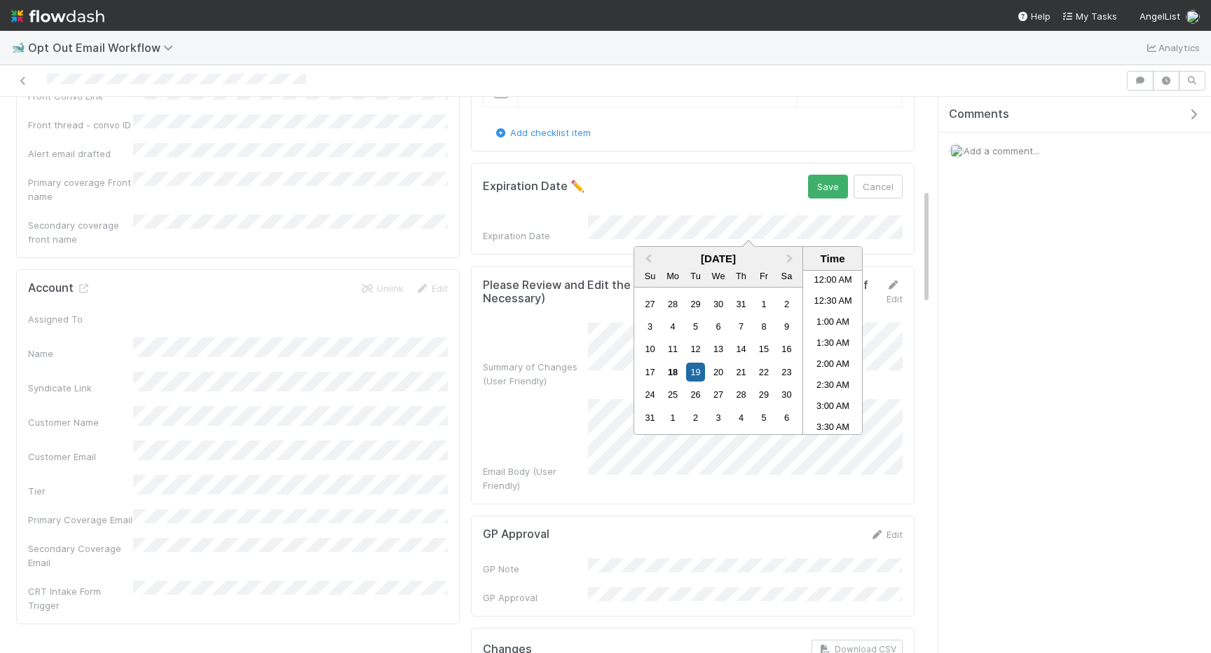
scroll to position [97, 0]
click at [721, 370] on div "20" at bounding box center [718, 371] width 19 height 19
click at [831, 389] on li "5:30 AM" at bounding box center [833, 395] width 60 height 21
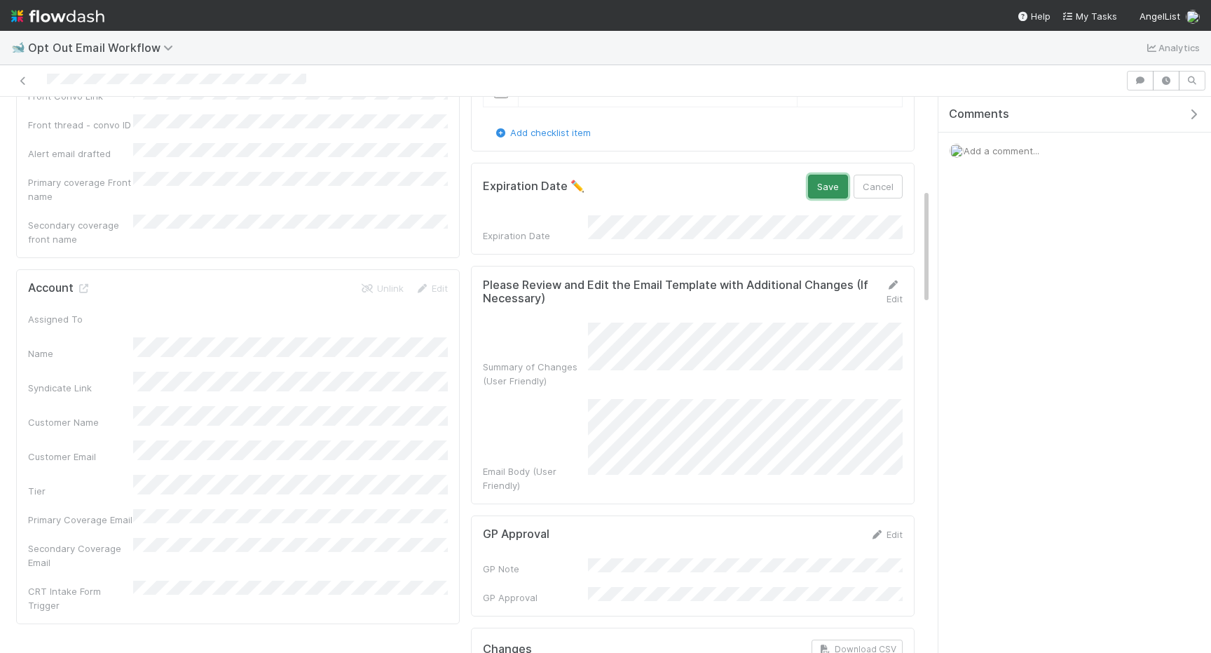
click at [824, 186] on button "Save" at bounding box center [828, 187] width 40 height 24
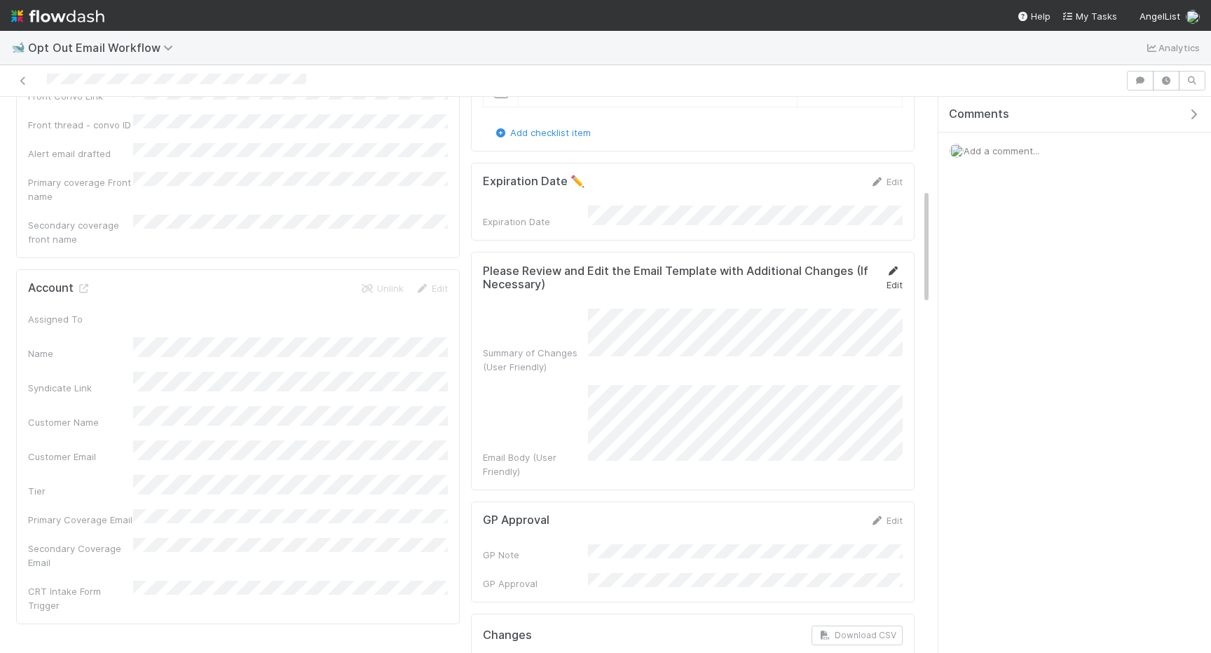
click at [889, 266] on icon at bounding box center [893, 270] width 14 height 9
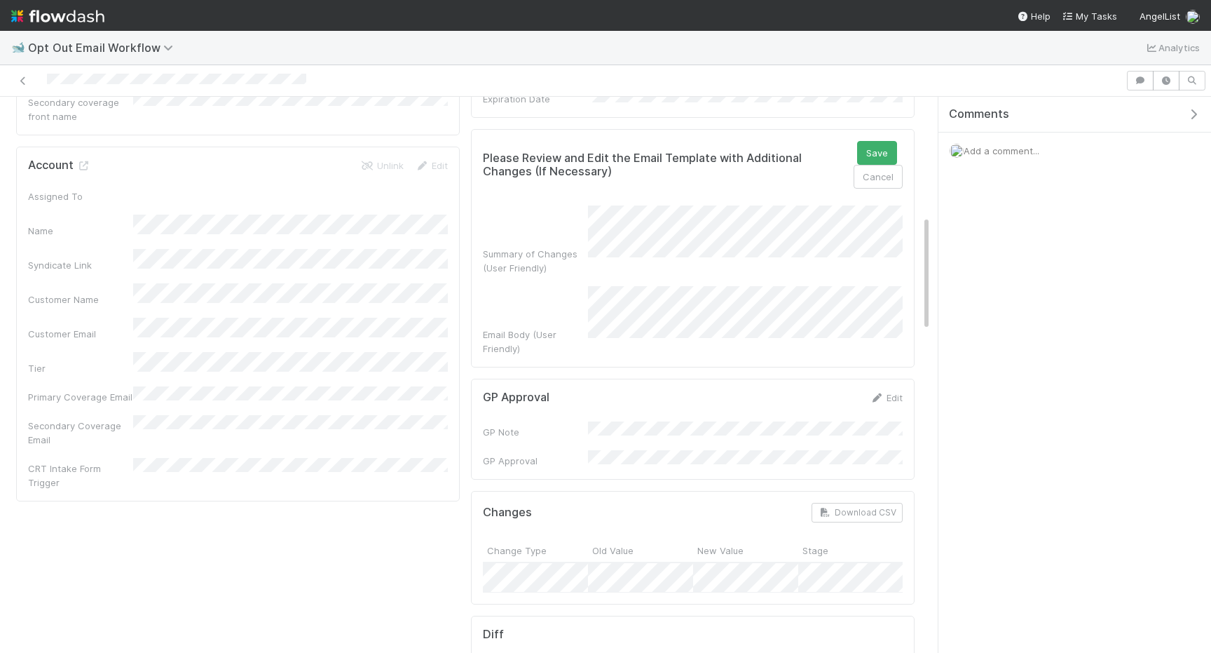
scroll to position [569, 0]
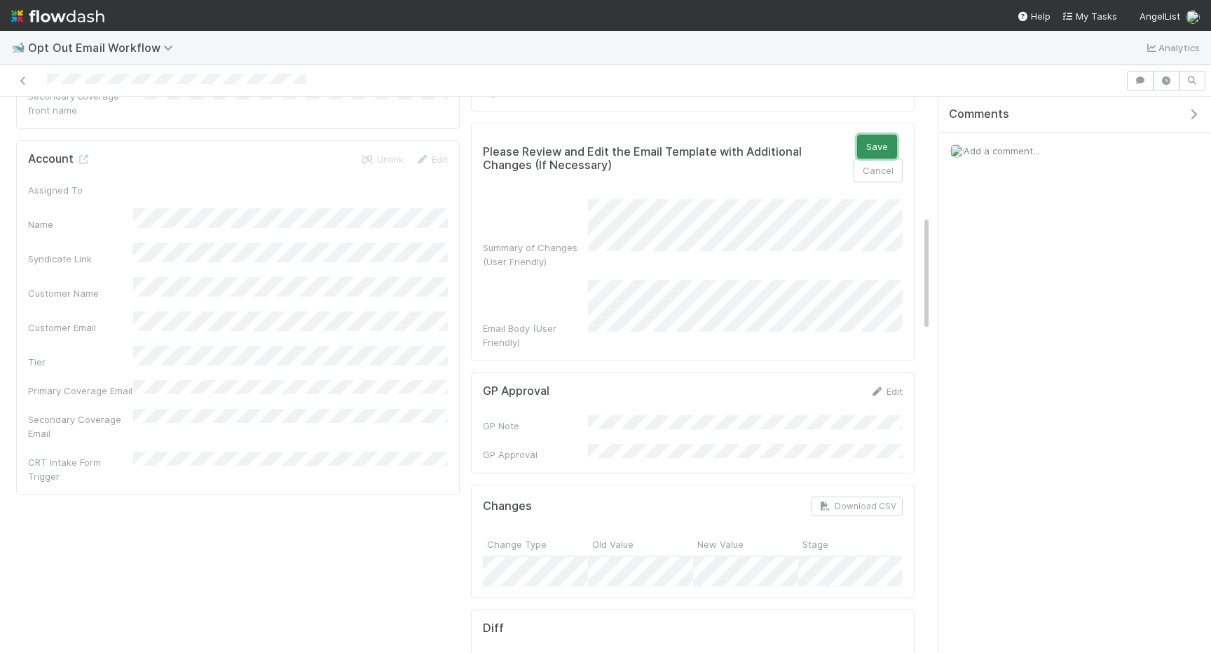
click at [883, 138] on button "Save" at bounding box center [877, 147] width 40 height 24
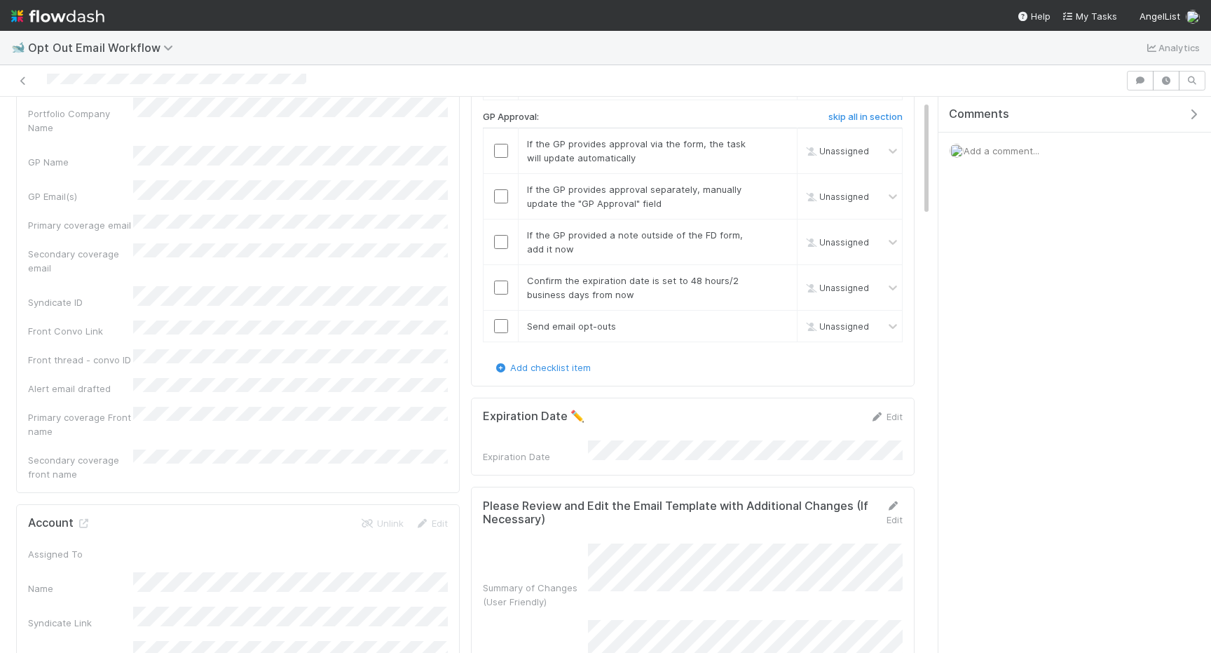
scroll to position [318, 0]
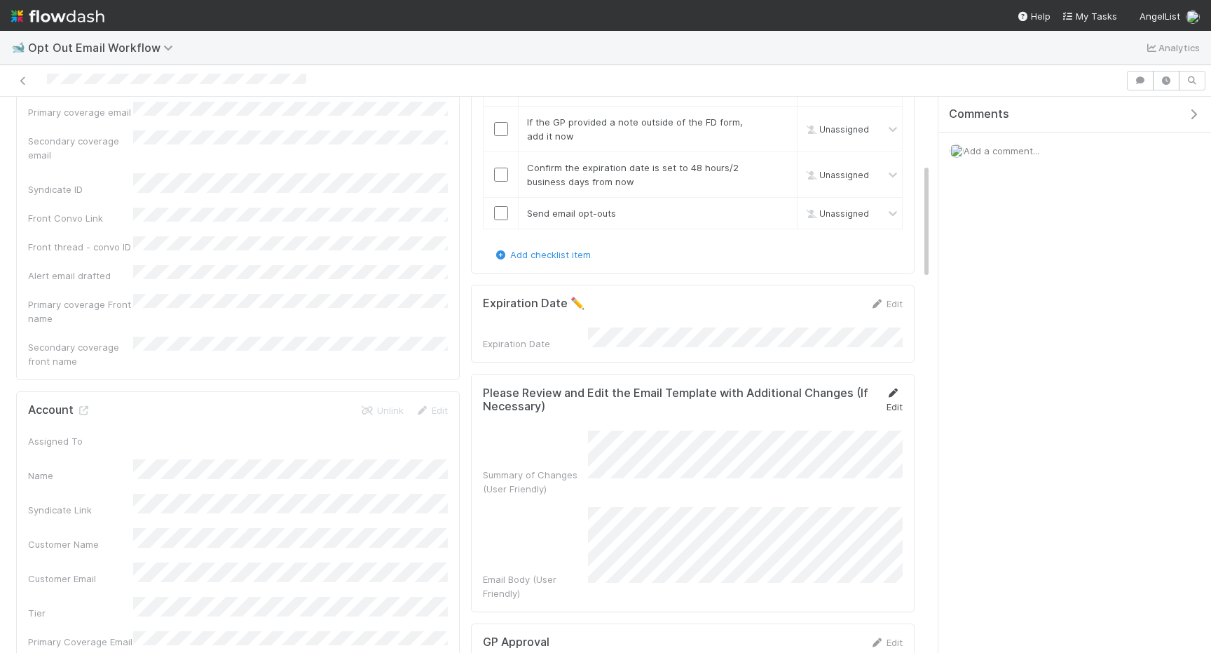
click at [889, 391] on icon at bounding box center [893, 392] width 14 height 9
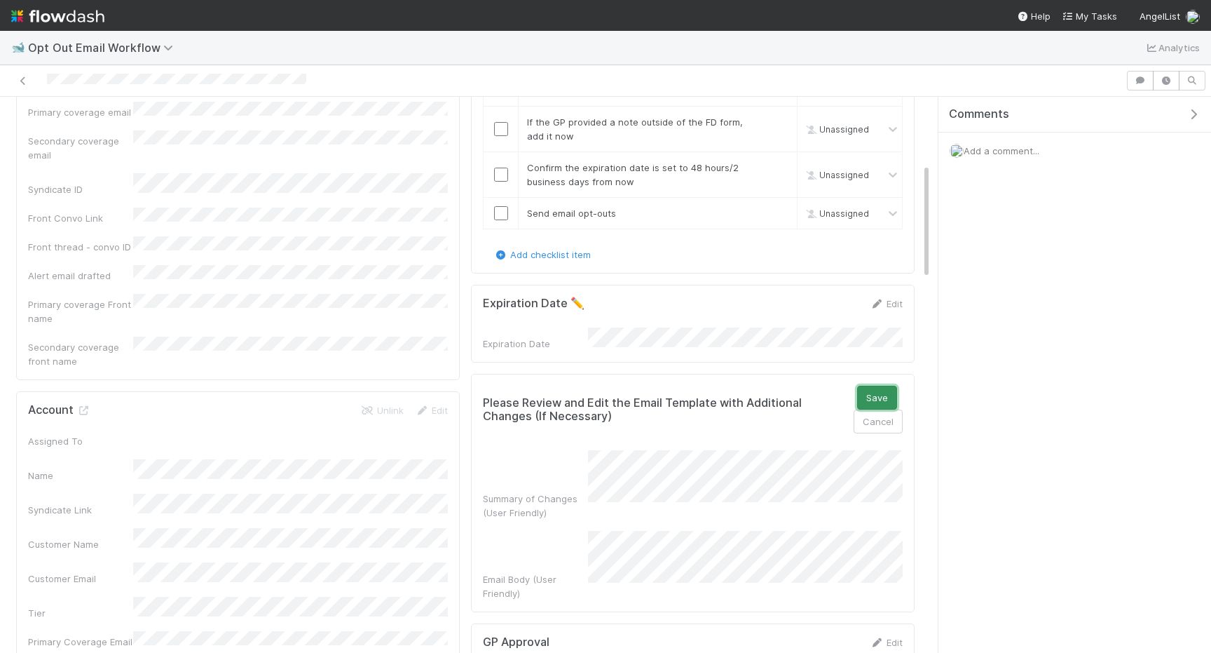
click at [871, 390] on button "Save" at bounding box center [877, 397] width 40 height 24
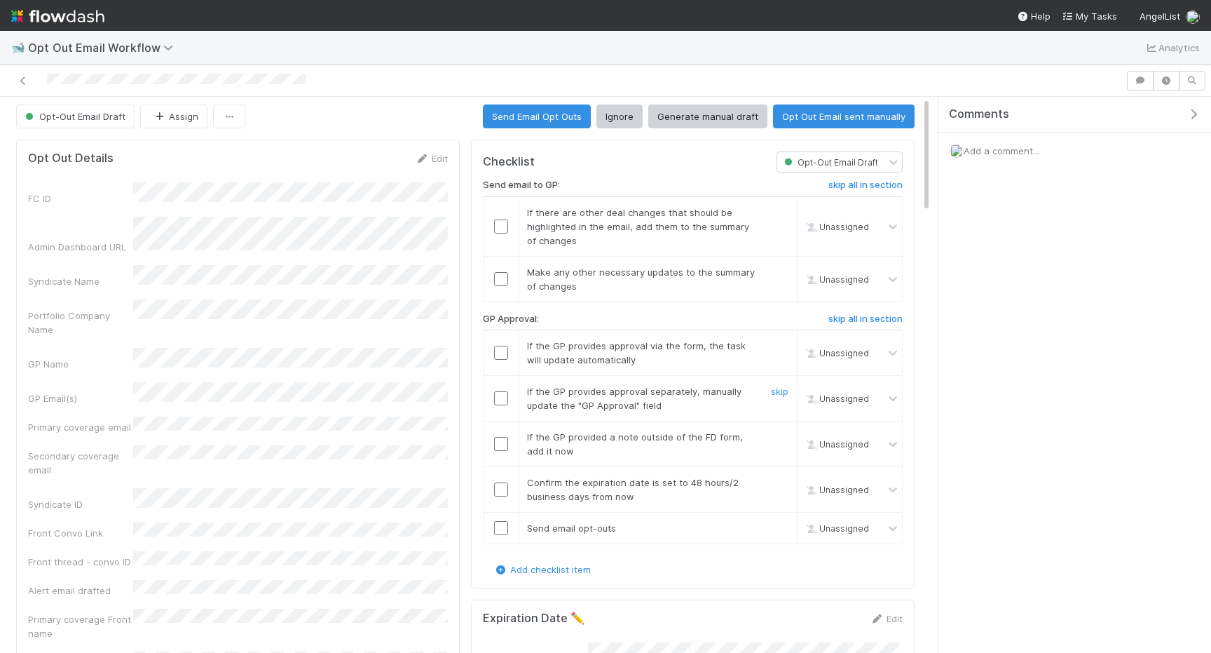
scroll to position [0, 0]
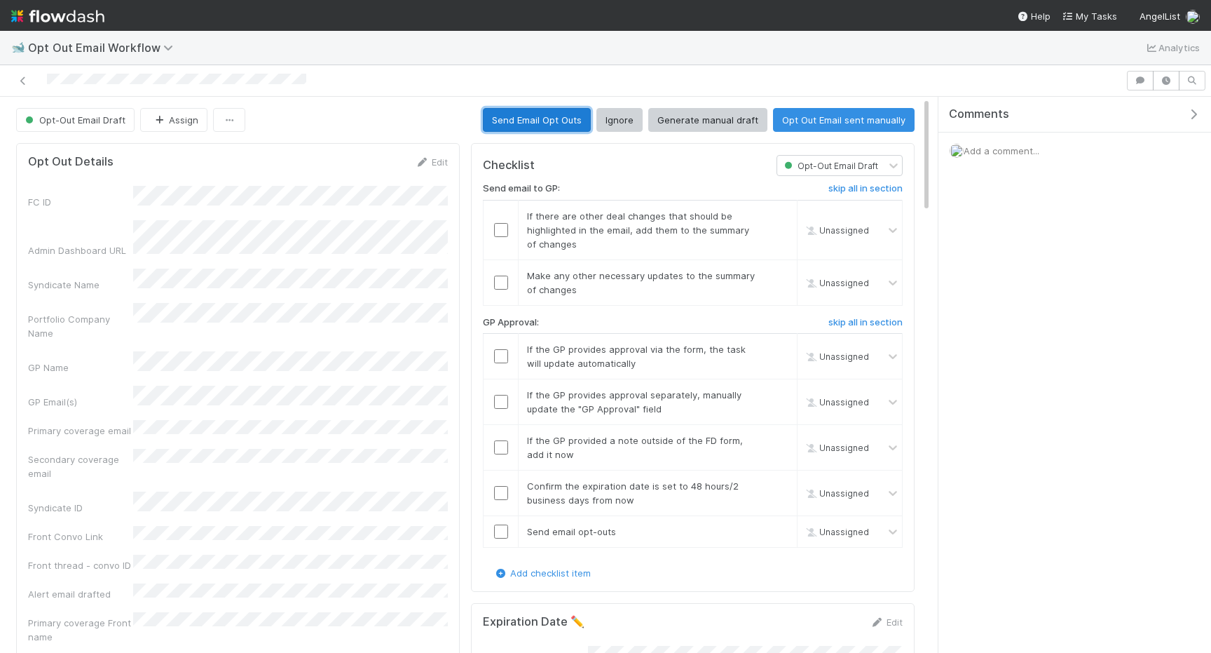
click at [545, 114] on button "Send Email Opt Outs" at bounding box center [537, 120] width 108 height 24
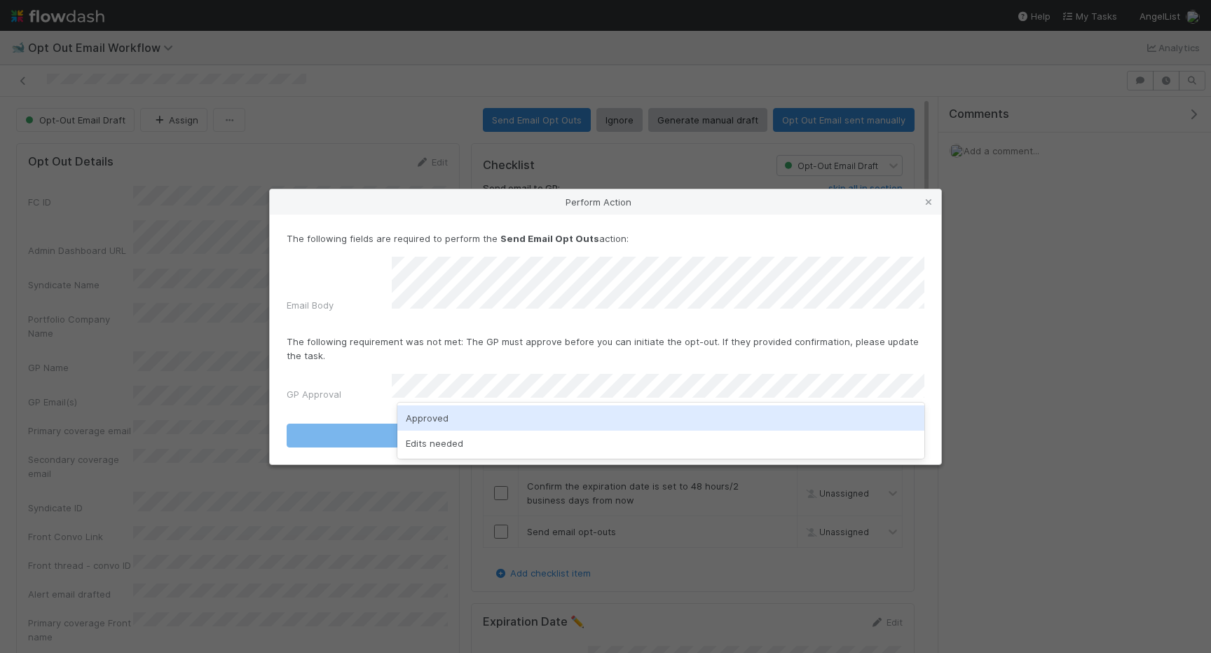
click at [458, 417] on div "Approved" at bounding box center [660, 417] width 527 height 25
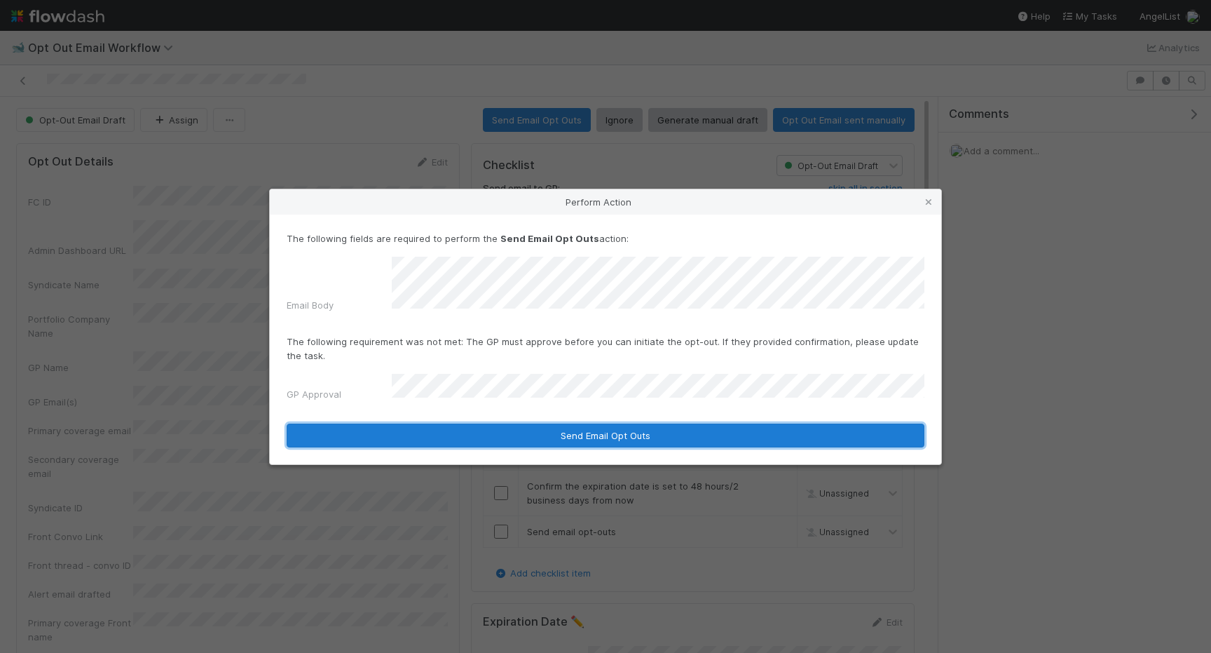
click at [619, 428] on button "Send Email Opt Outs" at bounding box center [606, 435] width 638 height 24
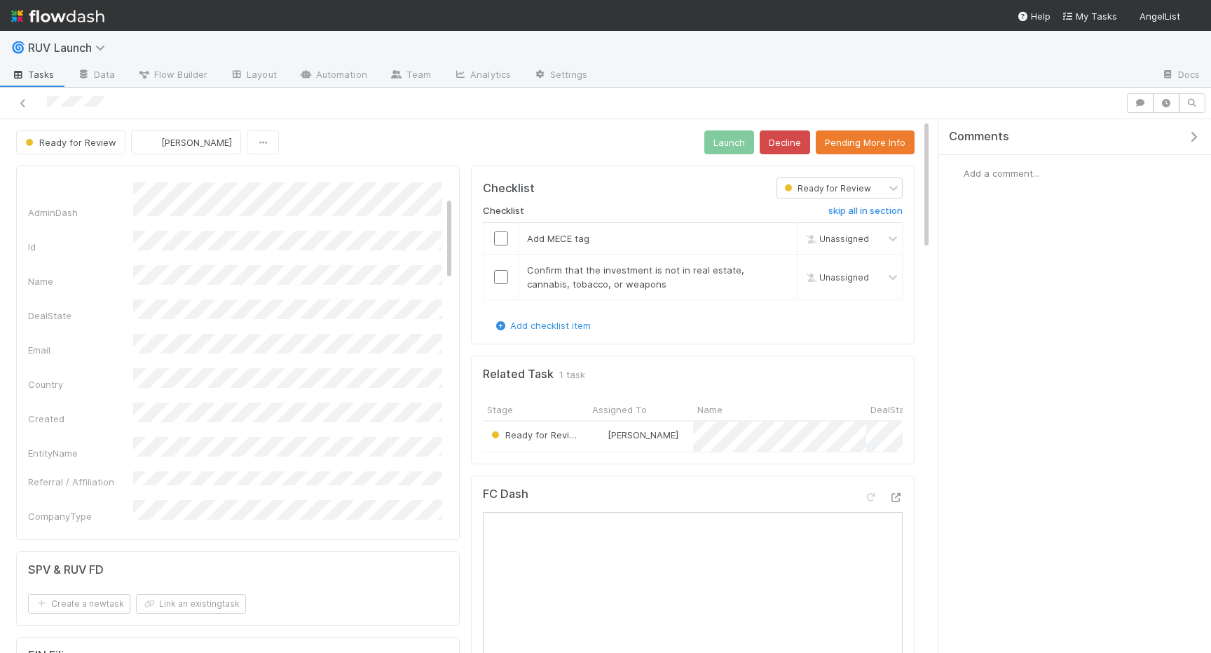
scroll to position [93, 0]
click at [881, 142] on button "Pending More Info" at bounding box center [865, 142] width 99 height 24
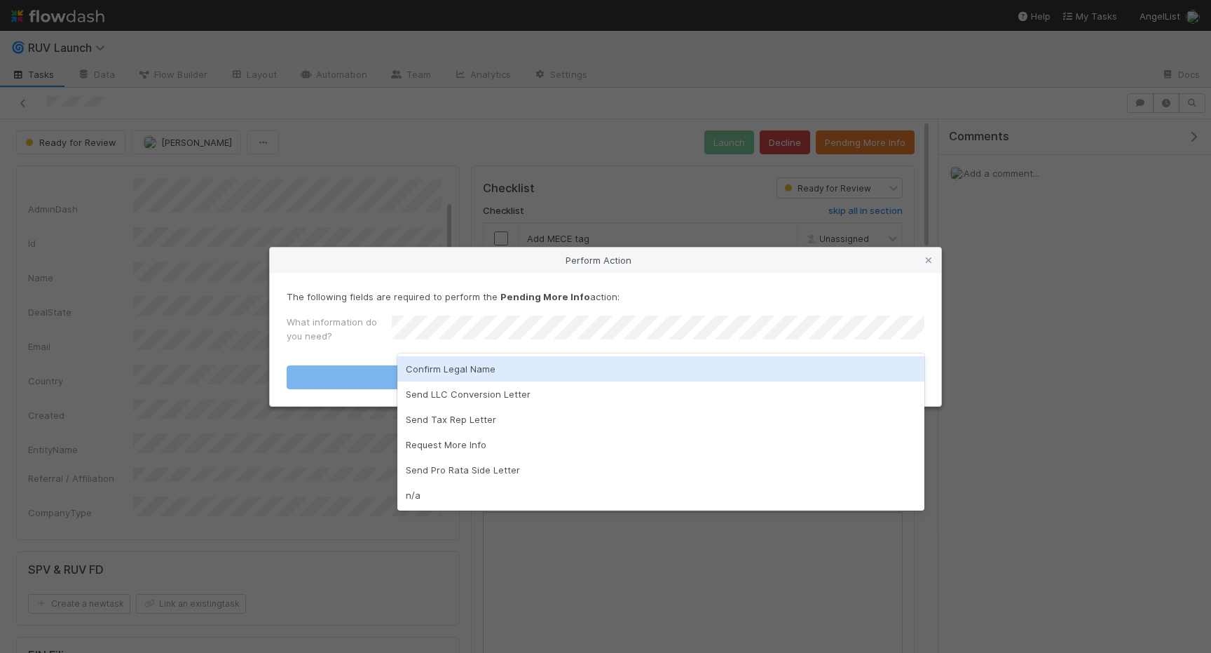
click at [484, 367] on div "Confirm Legal Name" at bounding box center [660, 368] width 527 height 25
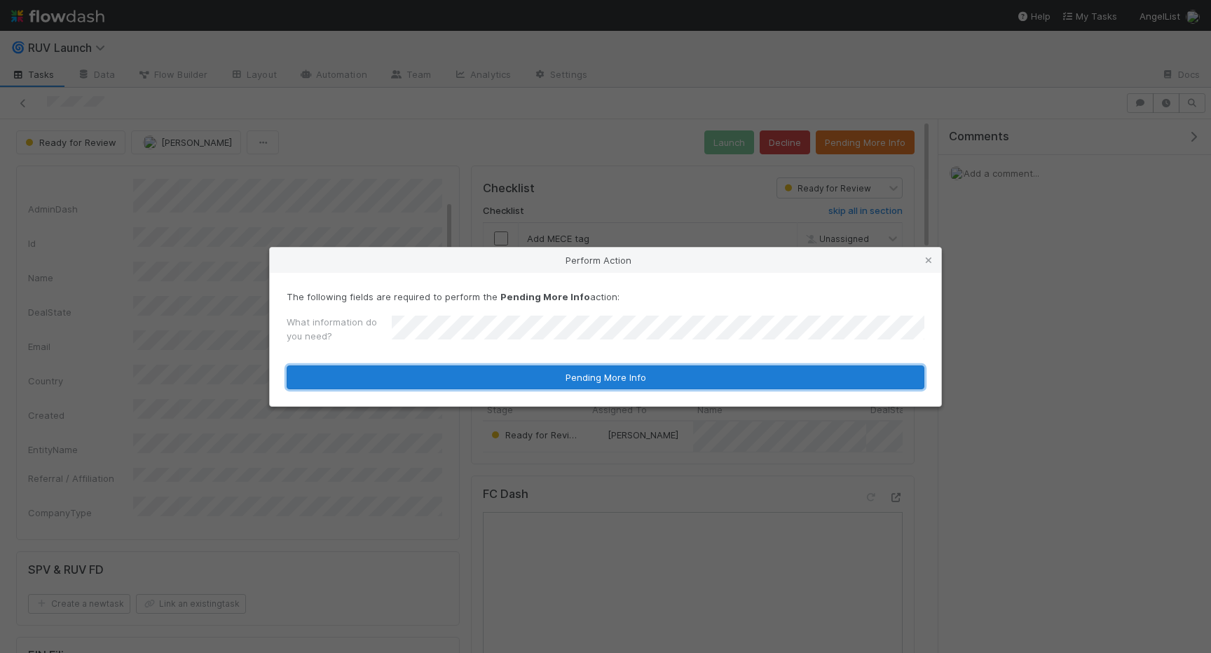
click at [479, 372] on button "Pending More Info" at bounding box center [606, 377] width 638 height 24
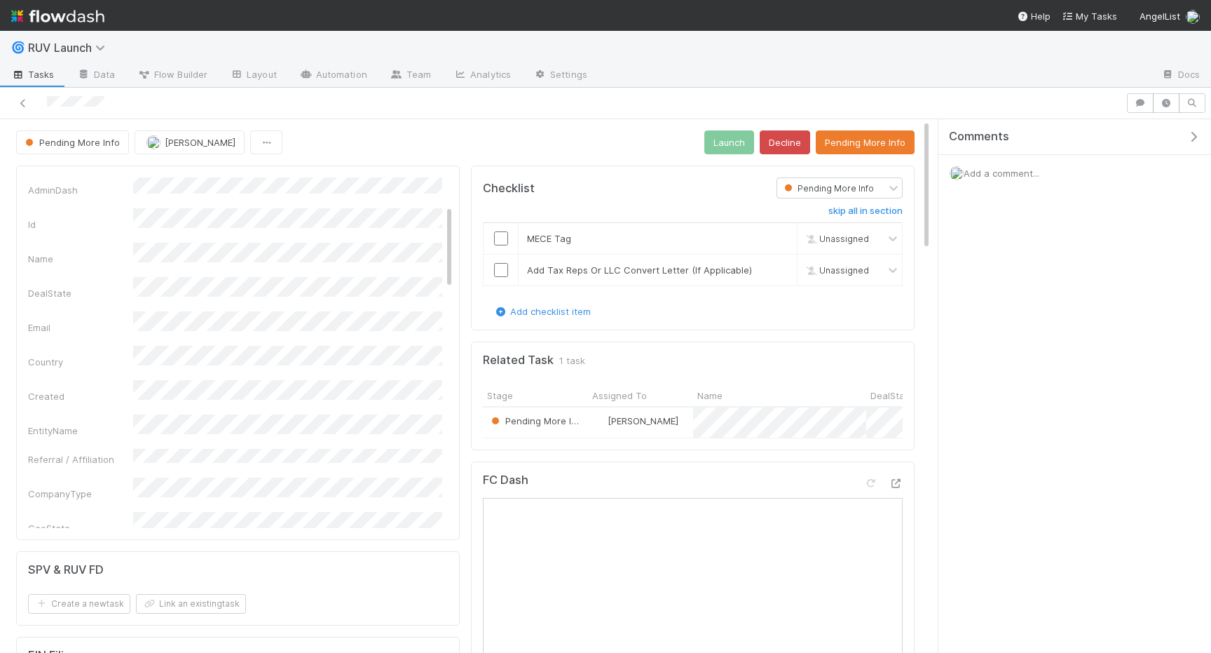
scroll to position [112, 0]
